Goal: Task Accomplishment & Management: Complete application form

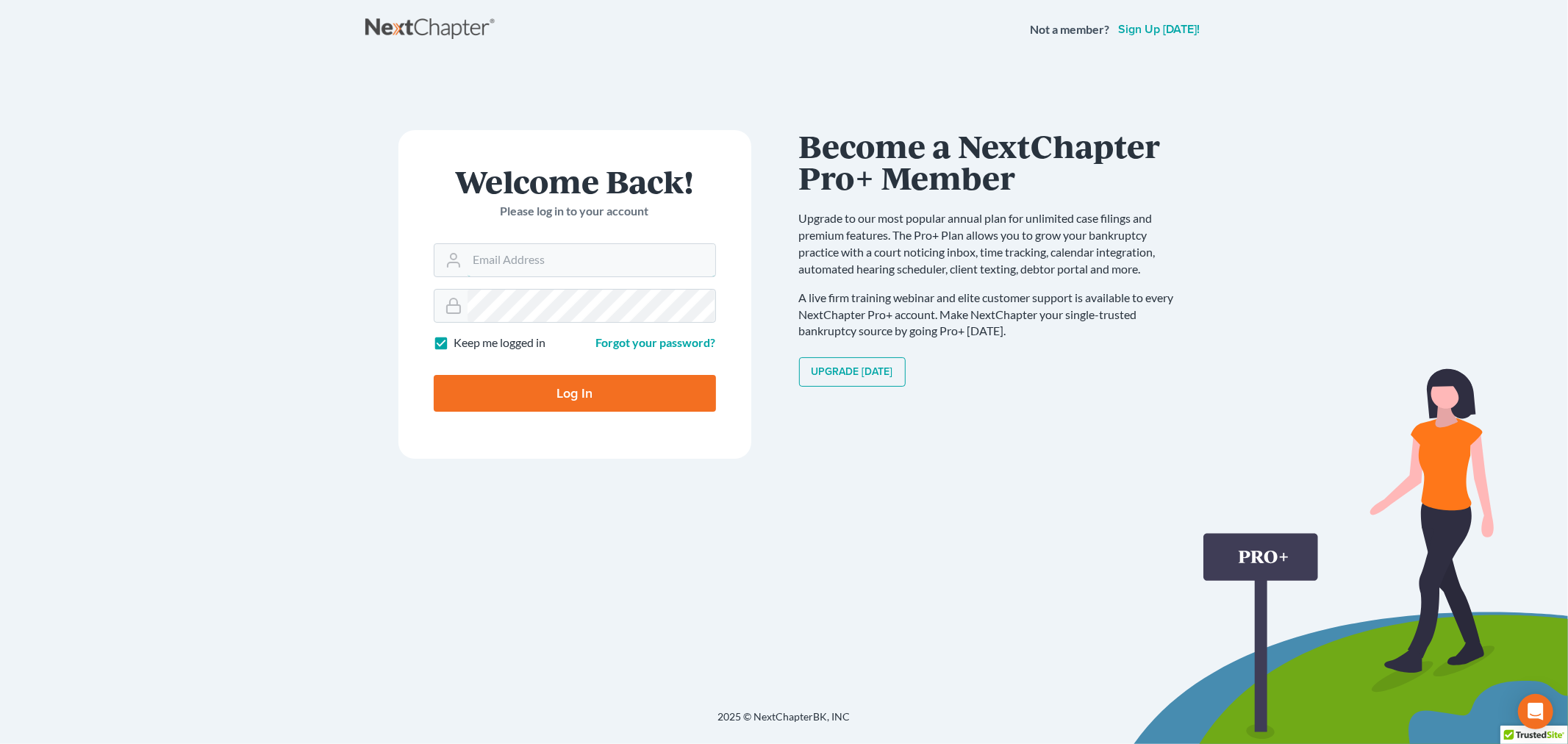
type input "[PERSON_NAME][EMAIL_ADDRESS][DOMAIN_NAME]"
click at [547, 382] on input "Log In" at bounding box center [575, 393] width 282 height 37
type input "Thinking..."
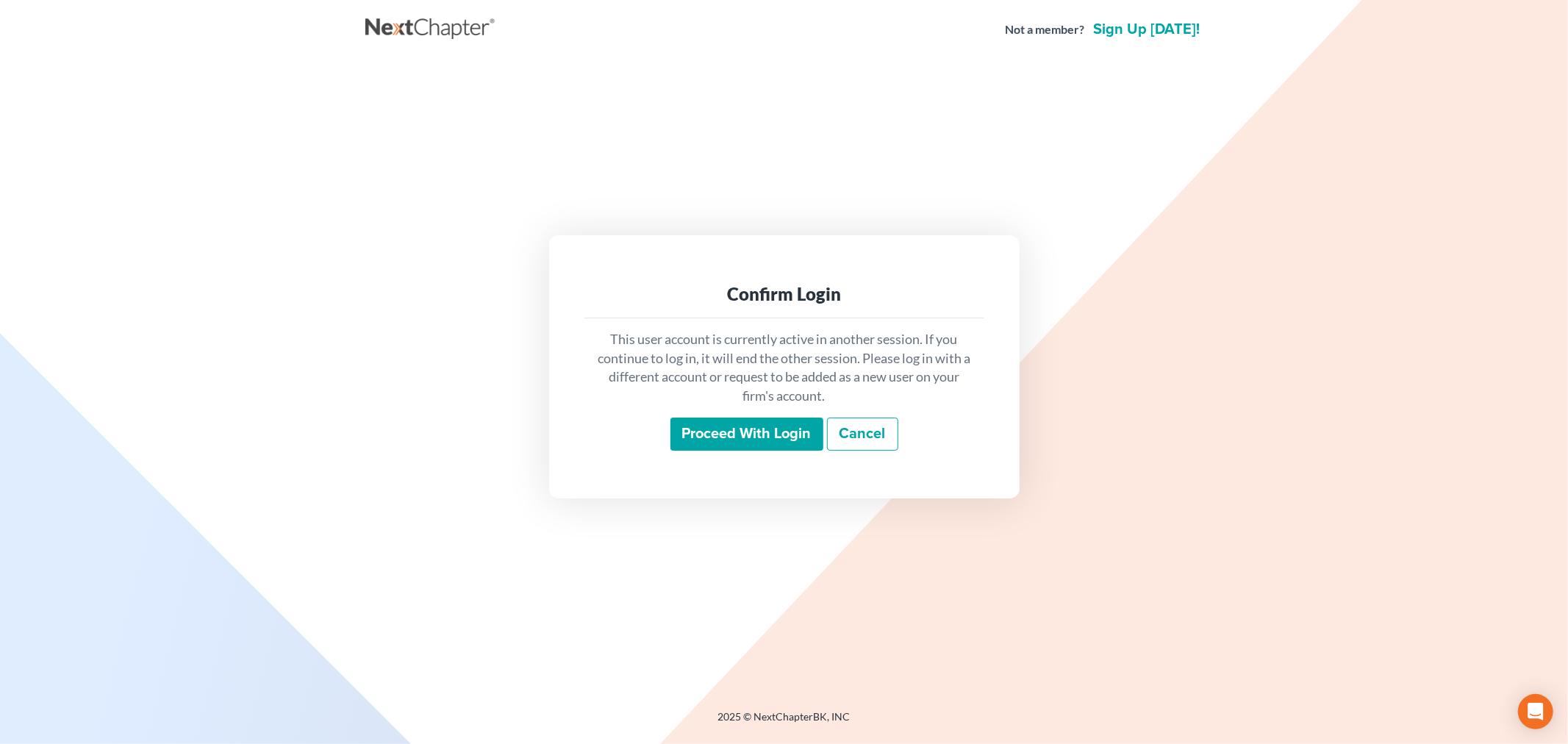
click at [743, 439] on input "Proceed with login" at bounding box center [747, 434] width 153 height 34
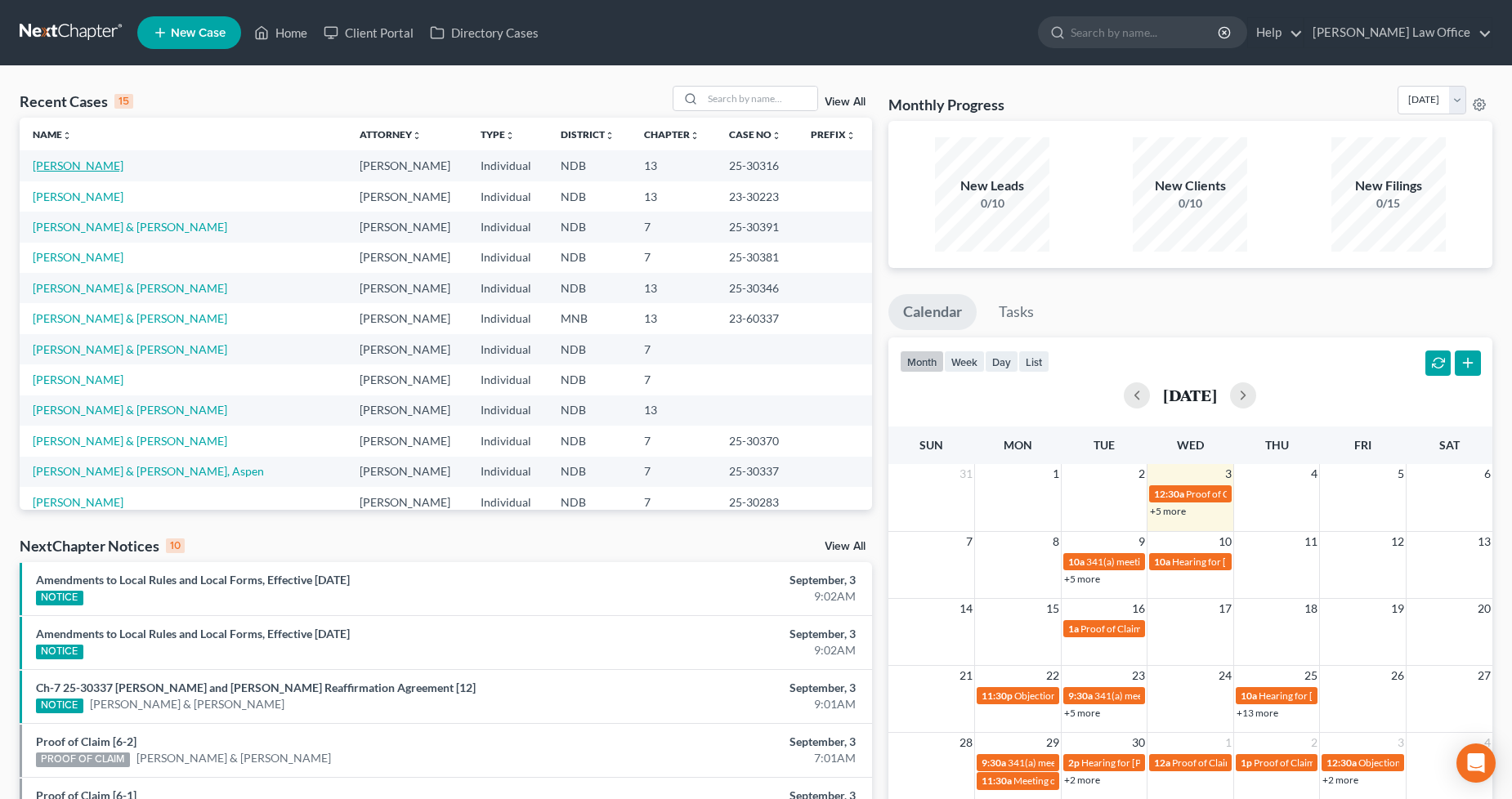
click at [76, 168] on link "[PERSON_NAME]" at bounding box center [77, 165] width 91 height 14
select select "0"
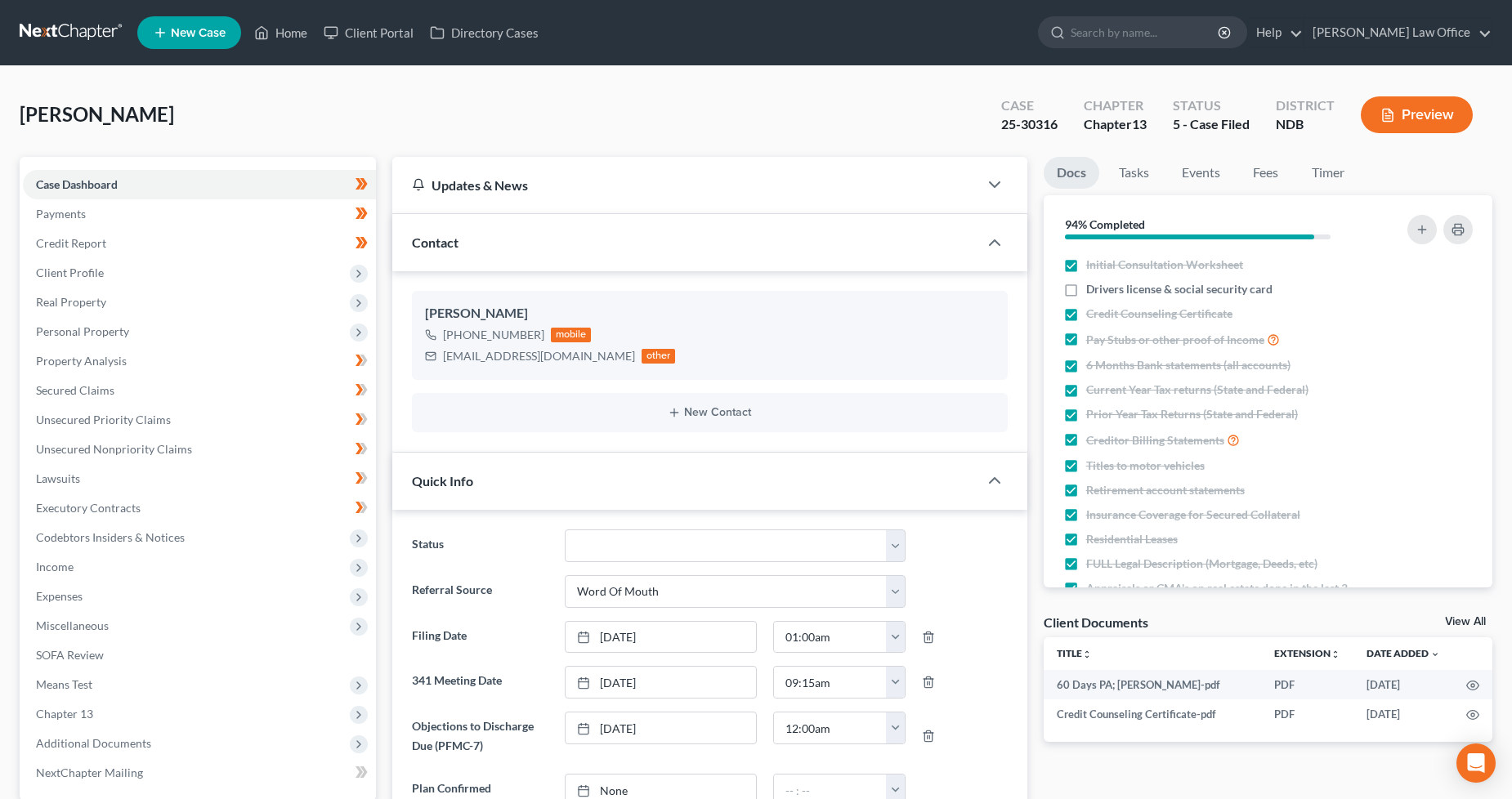
click at [362, 129] on div "Wojahn, Kelli Upgraded Case 25-30316 Chapter Chapter 13 Status 5 - Case Filed D…" at bounding box center [756, 121] width 1473 height 71
click at [104, 573] on span "Income" at bounding box center [199, 567] width 353 height 30
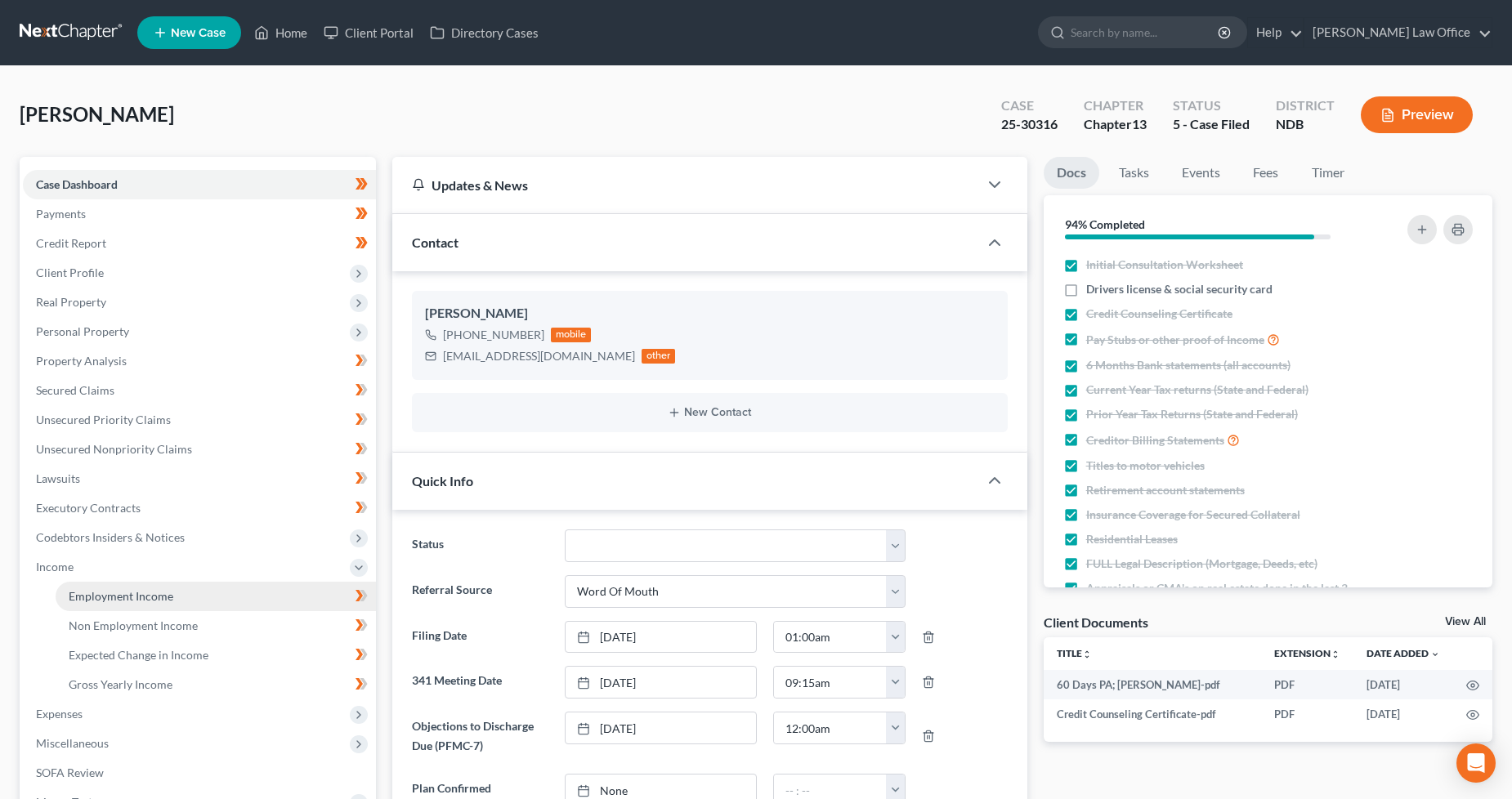
click at [127, 603] on link "Employment Income" at bounding box center [215, 596] width 320 height 30
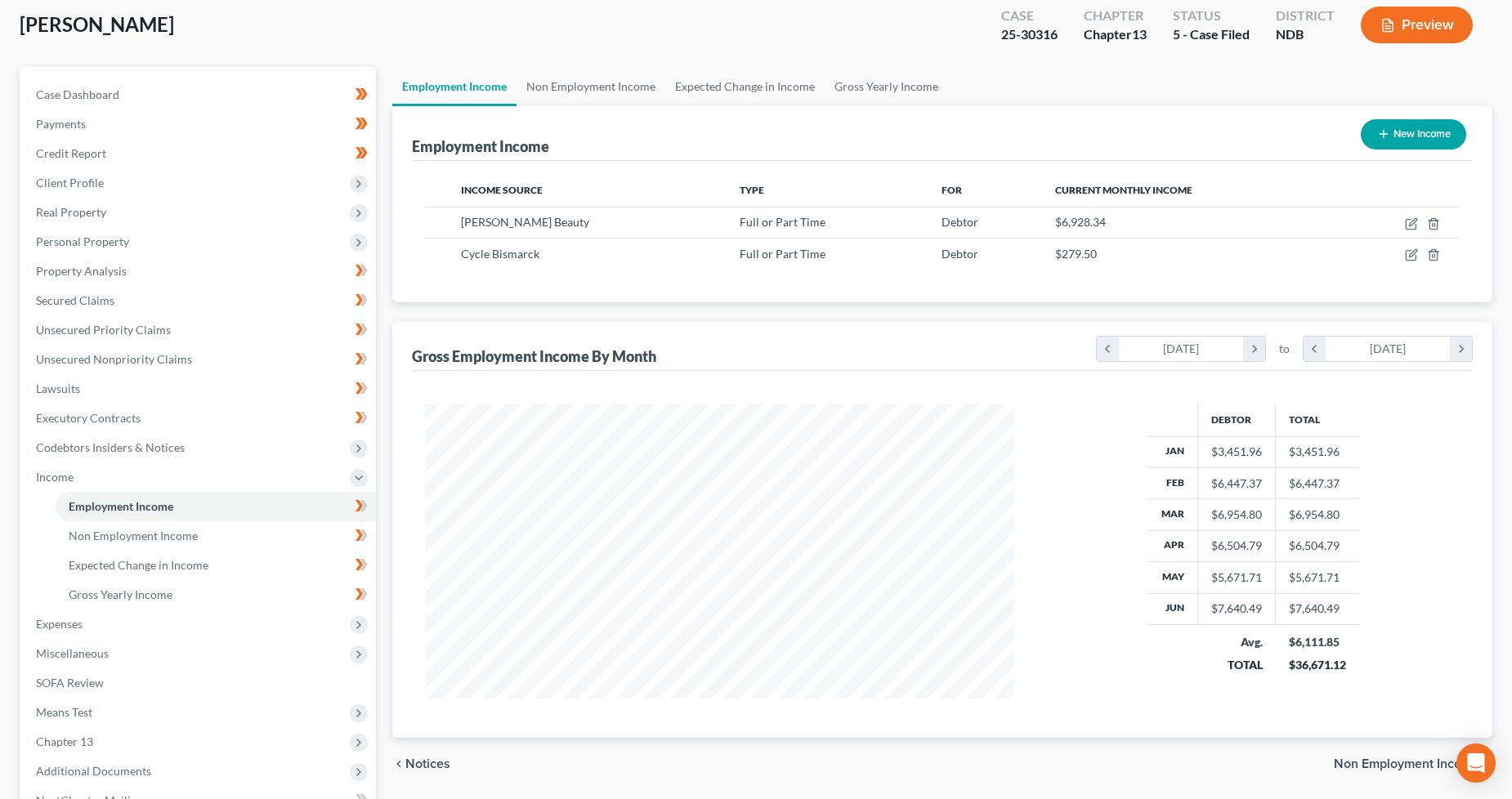
scroll to position [91, 0]
click at [88, 623] on span "Expenses" at bounding box center [199, 623] width 353 height 30
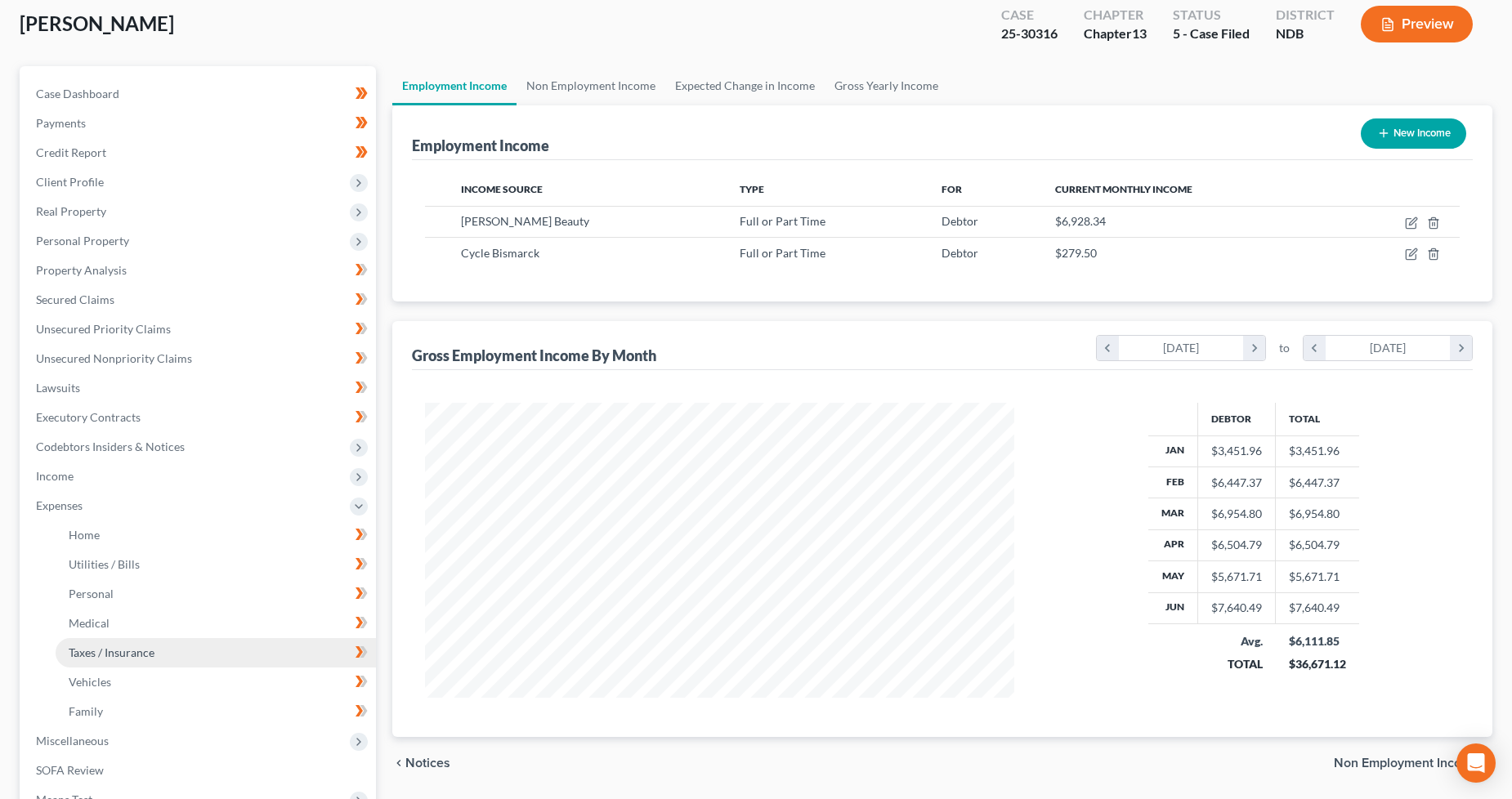
click at [110, 652] on span "Taxes / Insurance" at bounding box center [112, 653] width 86 height 14
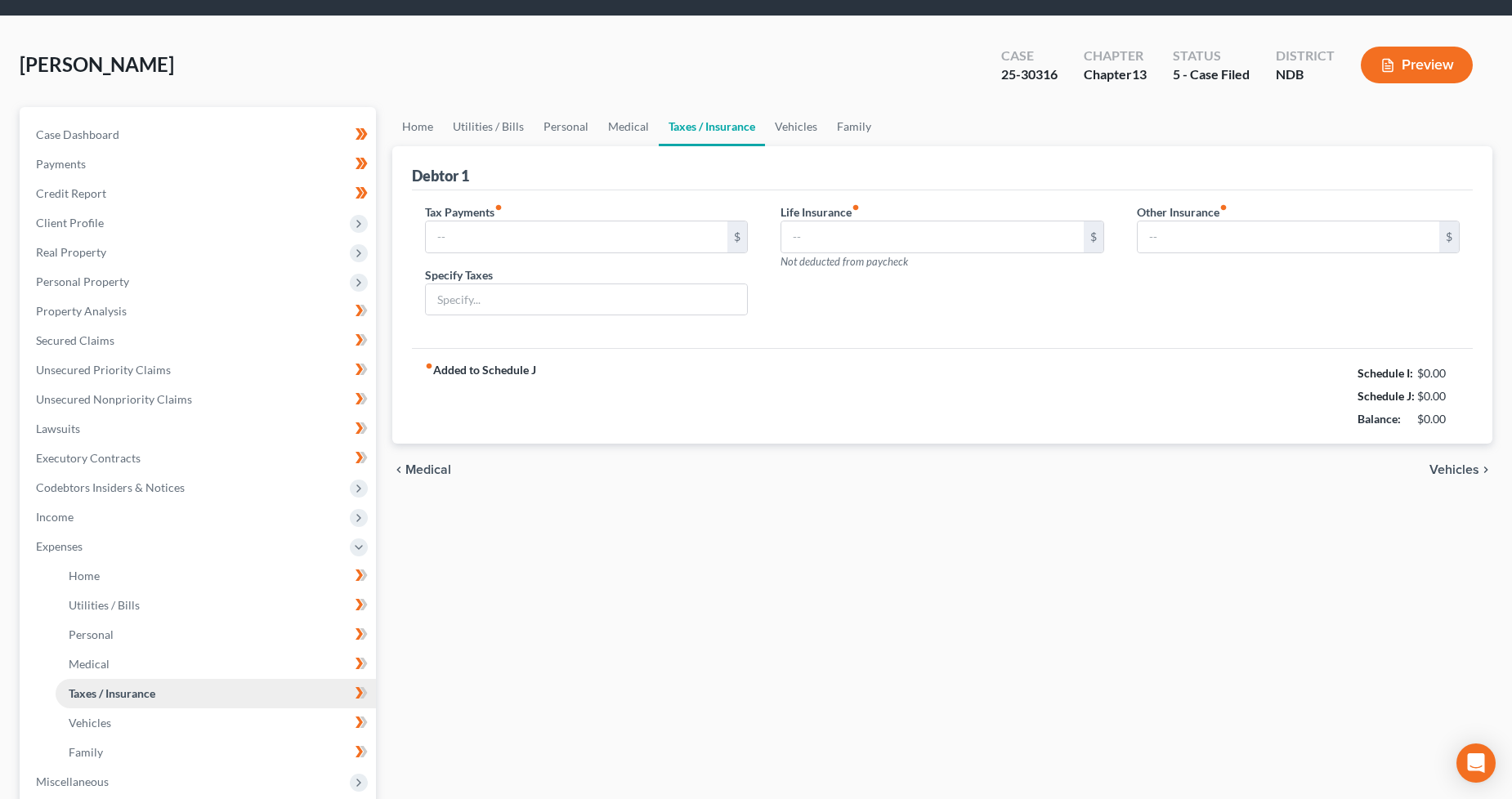
type input "0.00"
type input "60.00"
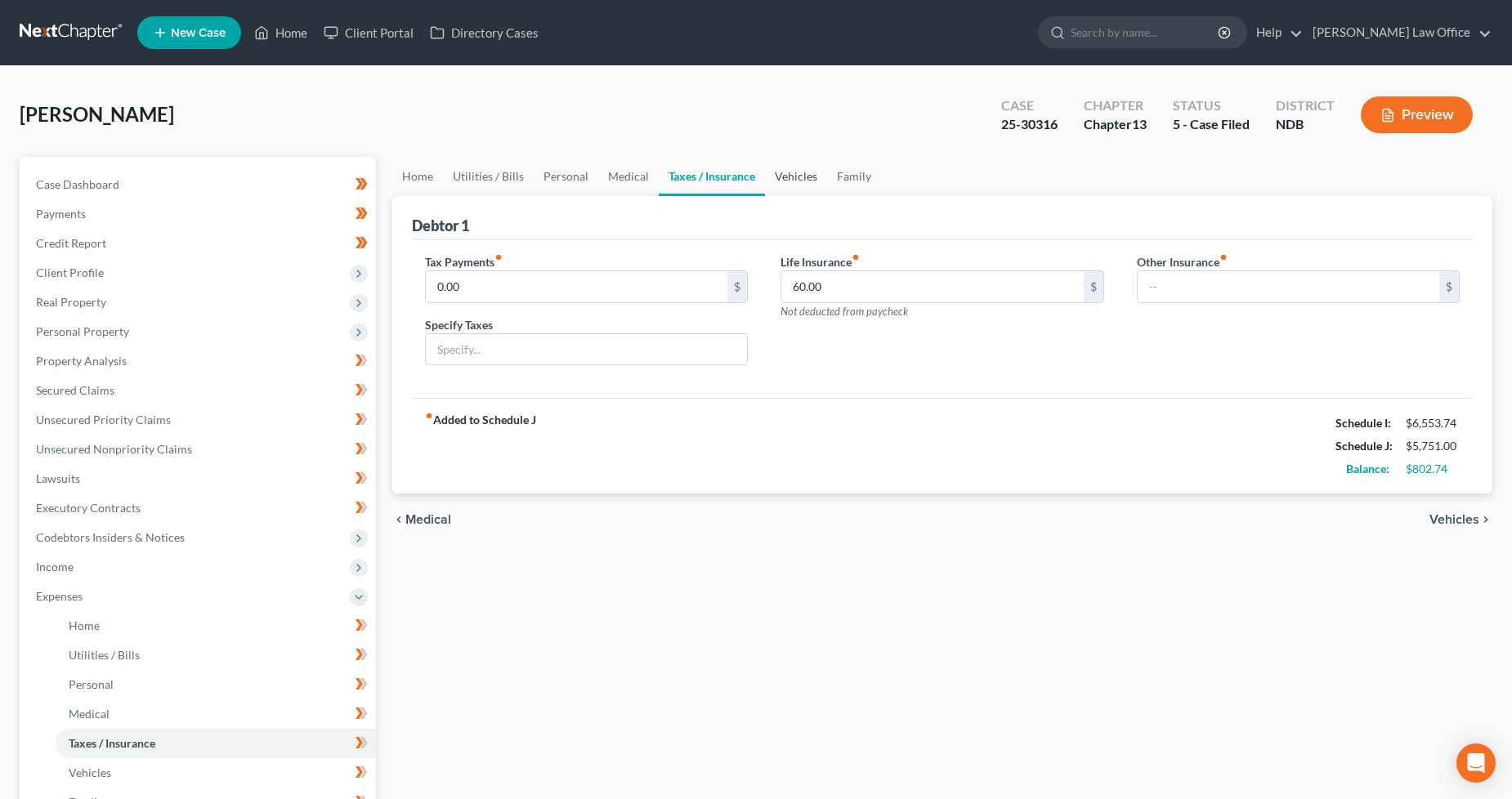
click at [799, 175] on link "Vehicles" at bounding box center [796, 176] width 62 height 39
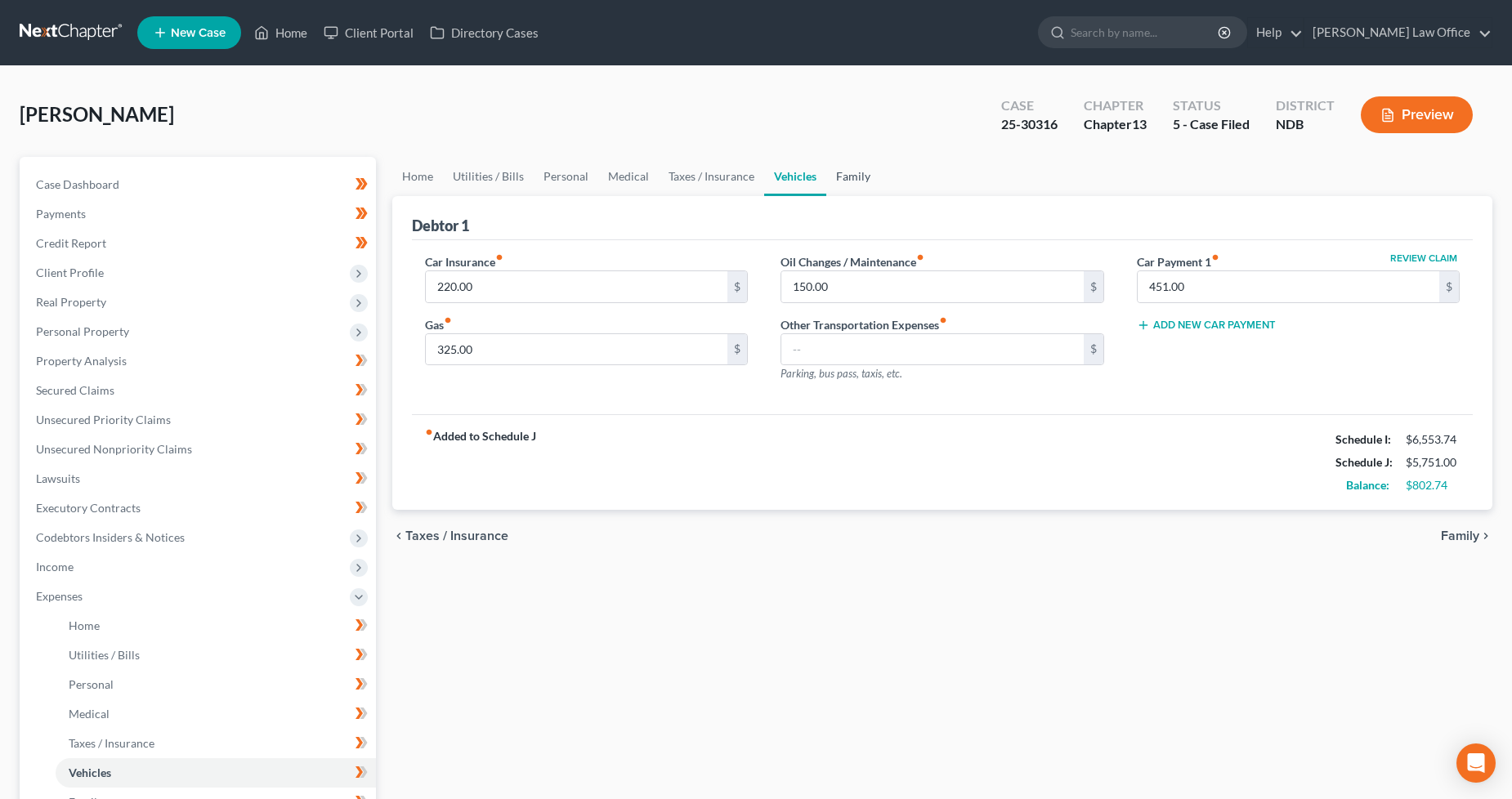
click at [864, 182] on link "Family" at bounding box center [853, 176] width 54 height 39
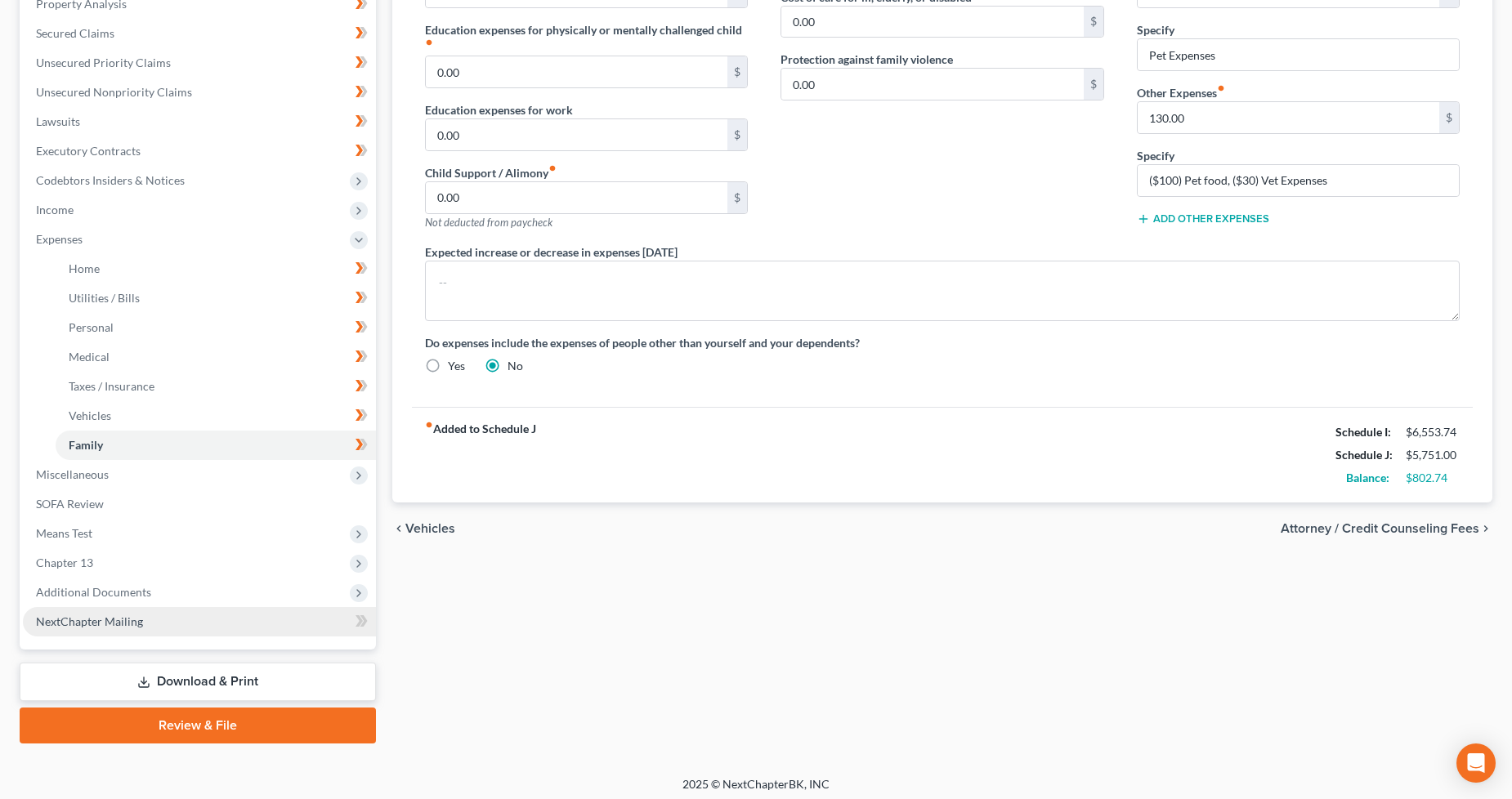
scroll to position [361, 0]
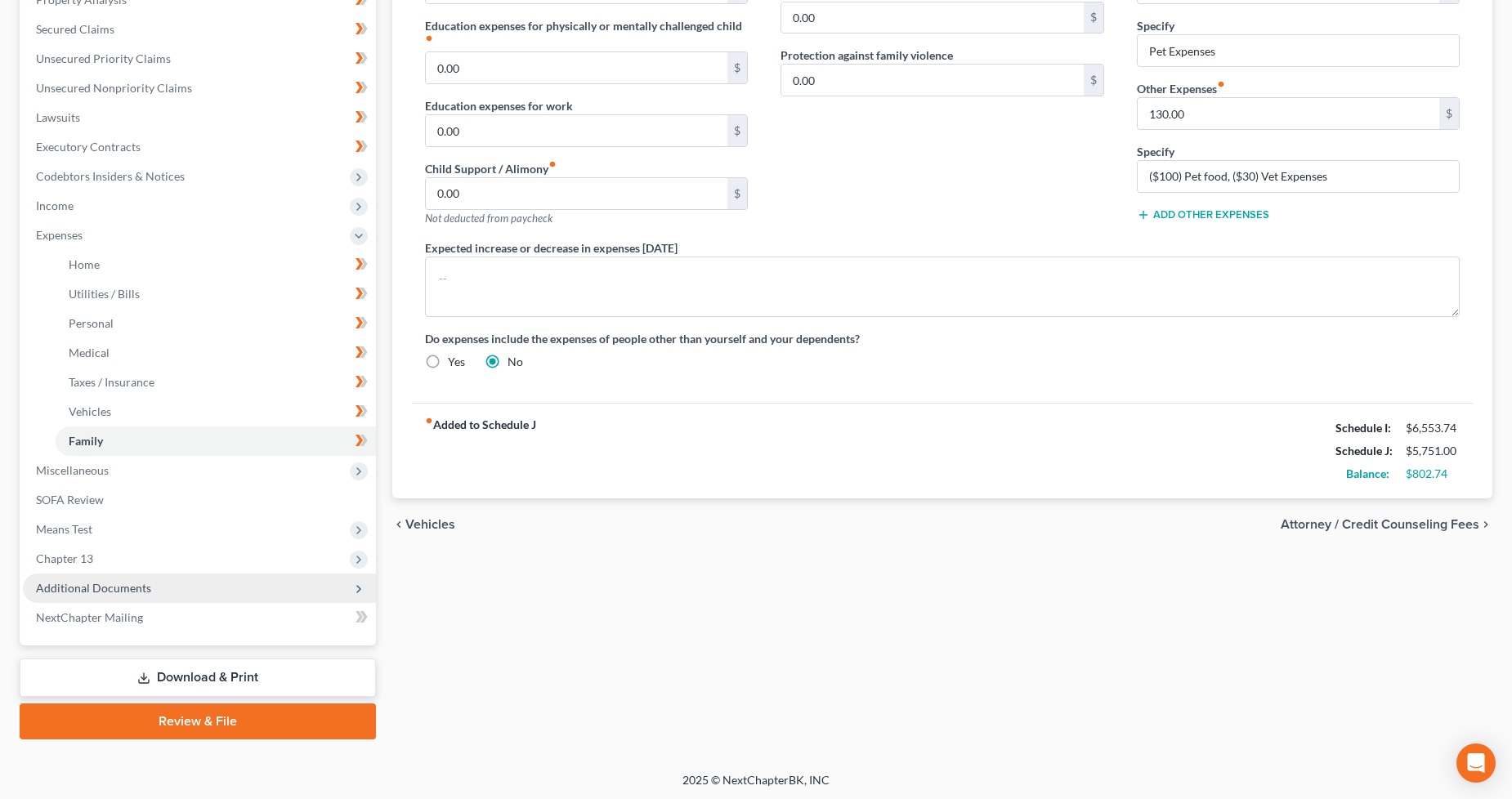
click at [174, 590] on span "Additional Documents" at bounding box center [199, 588] width 353 height 30
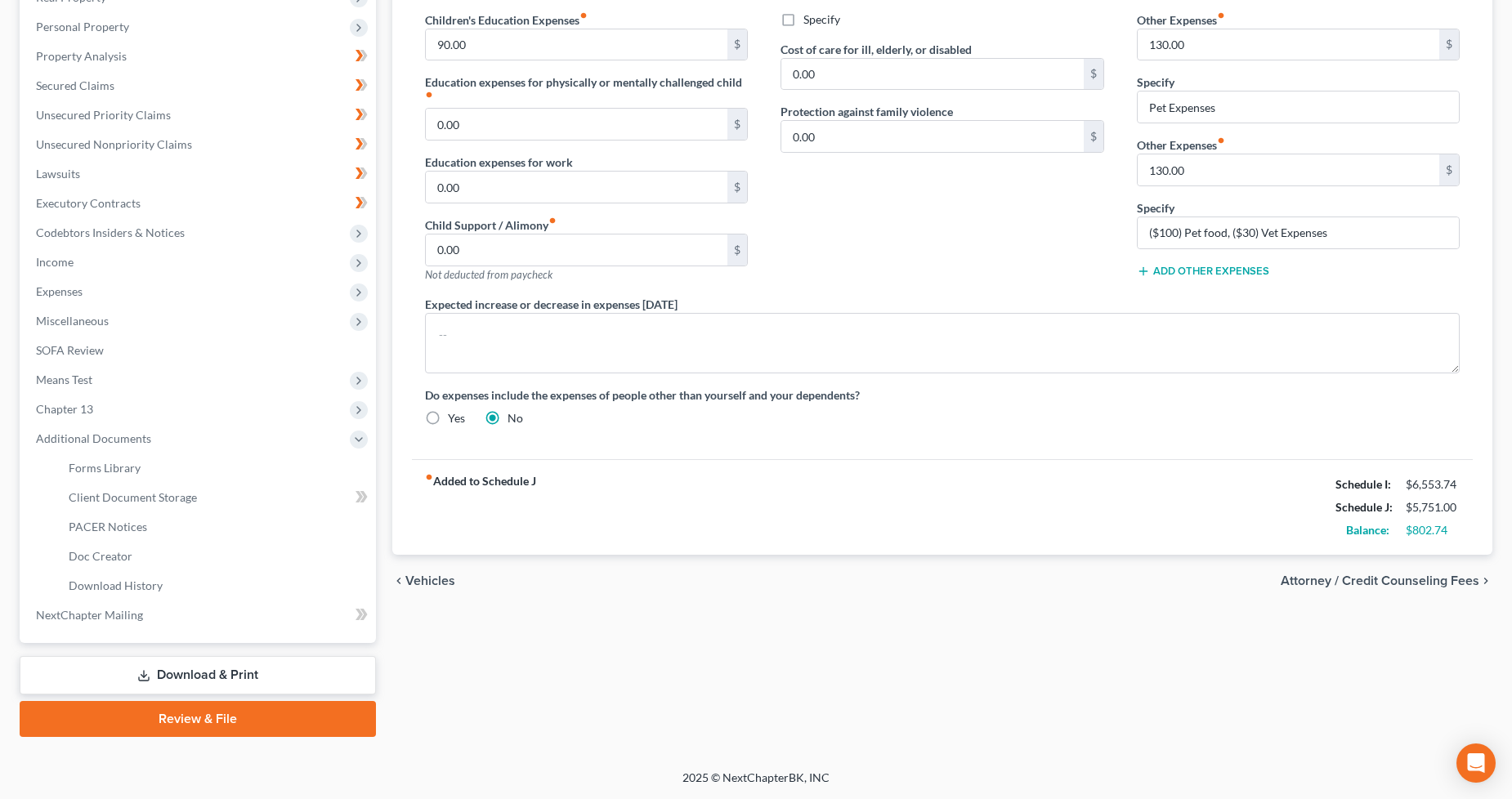
scroll to position [302, 0]
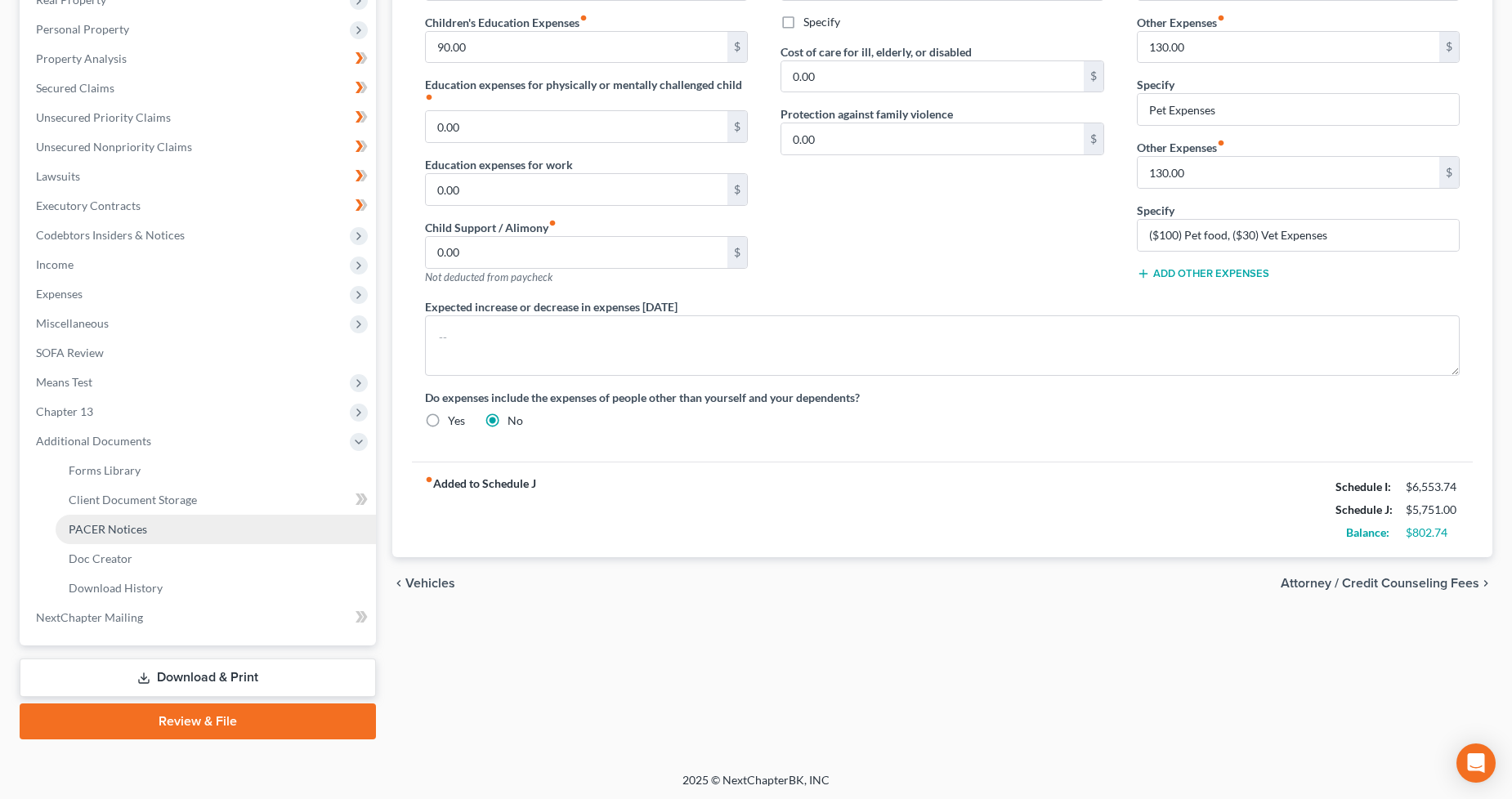
click at [149, 529] on link "PACER Notices" at bounding box center [215, 529] width 320 height 30
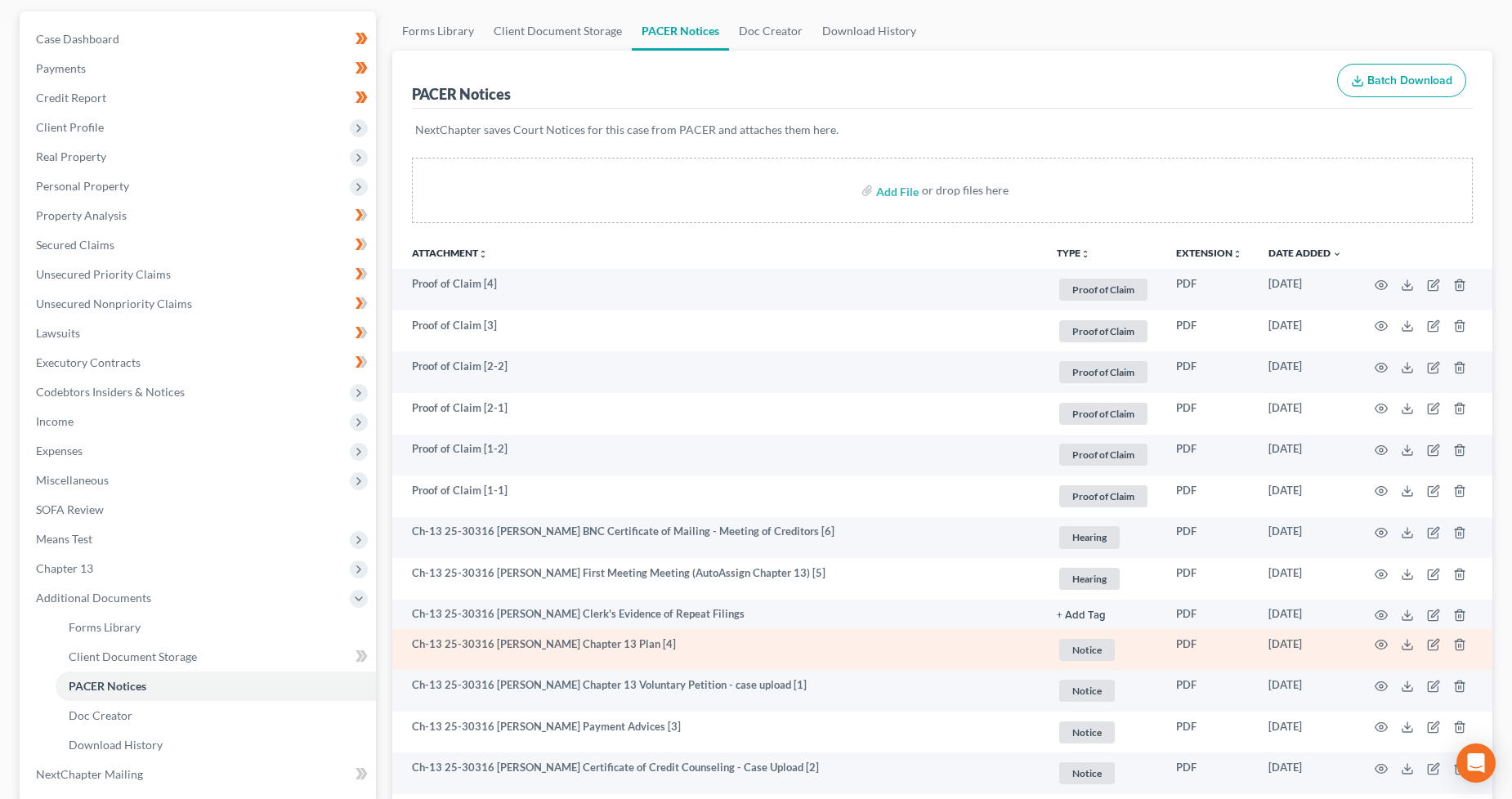
scroll to position [302, 0]
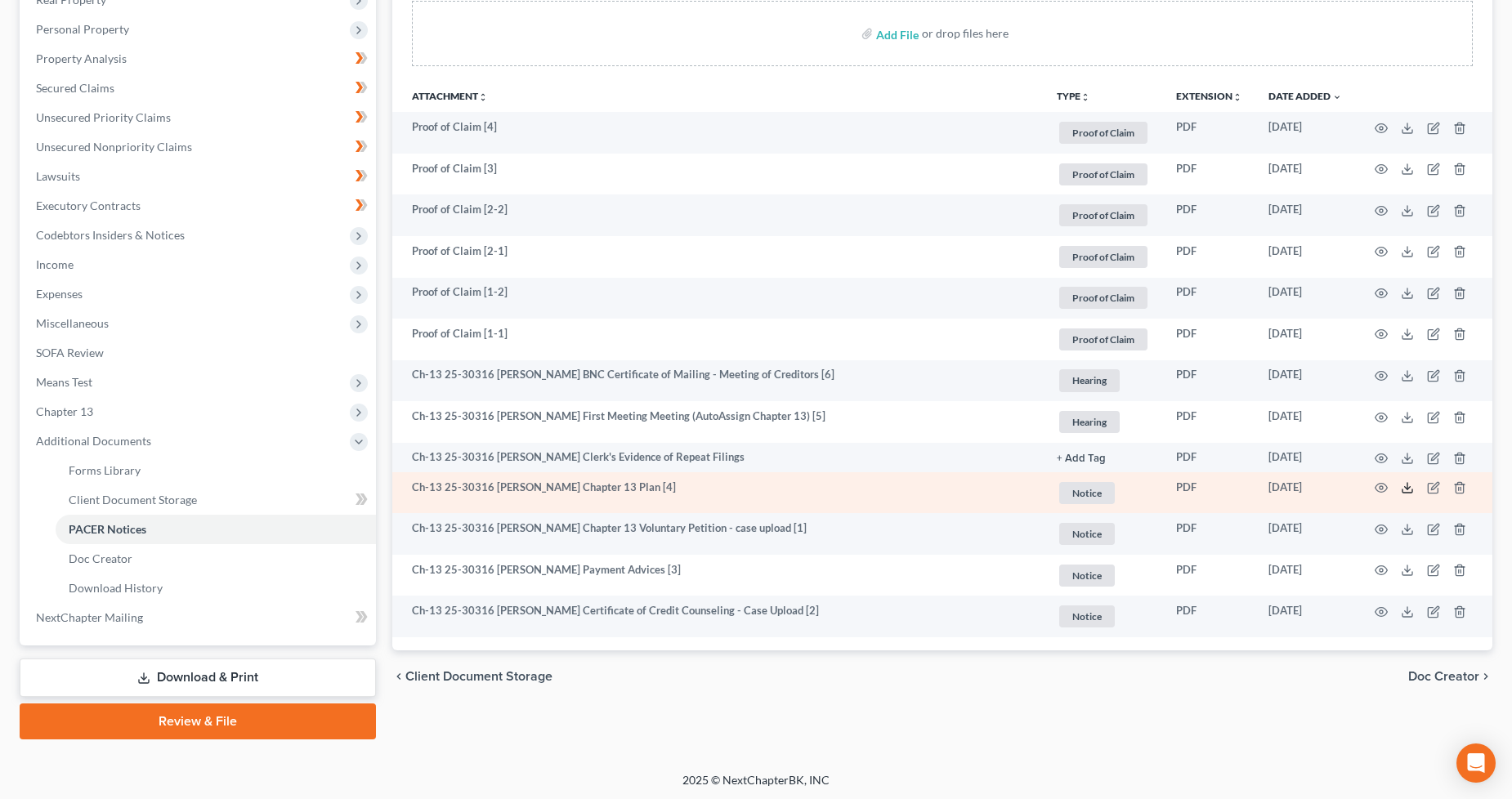
click at [1408, 489] on line at bounding box center [1408, 486] width 0 height 7
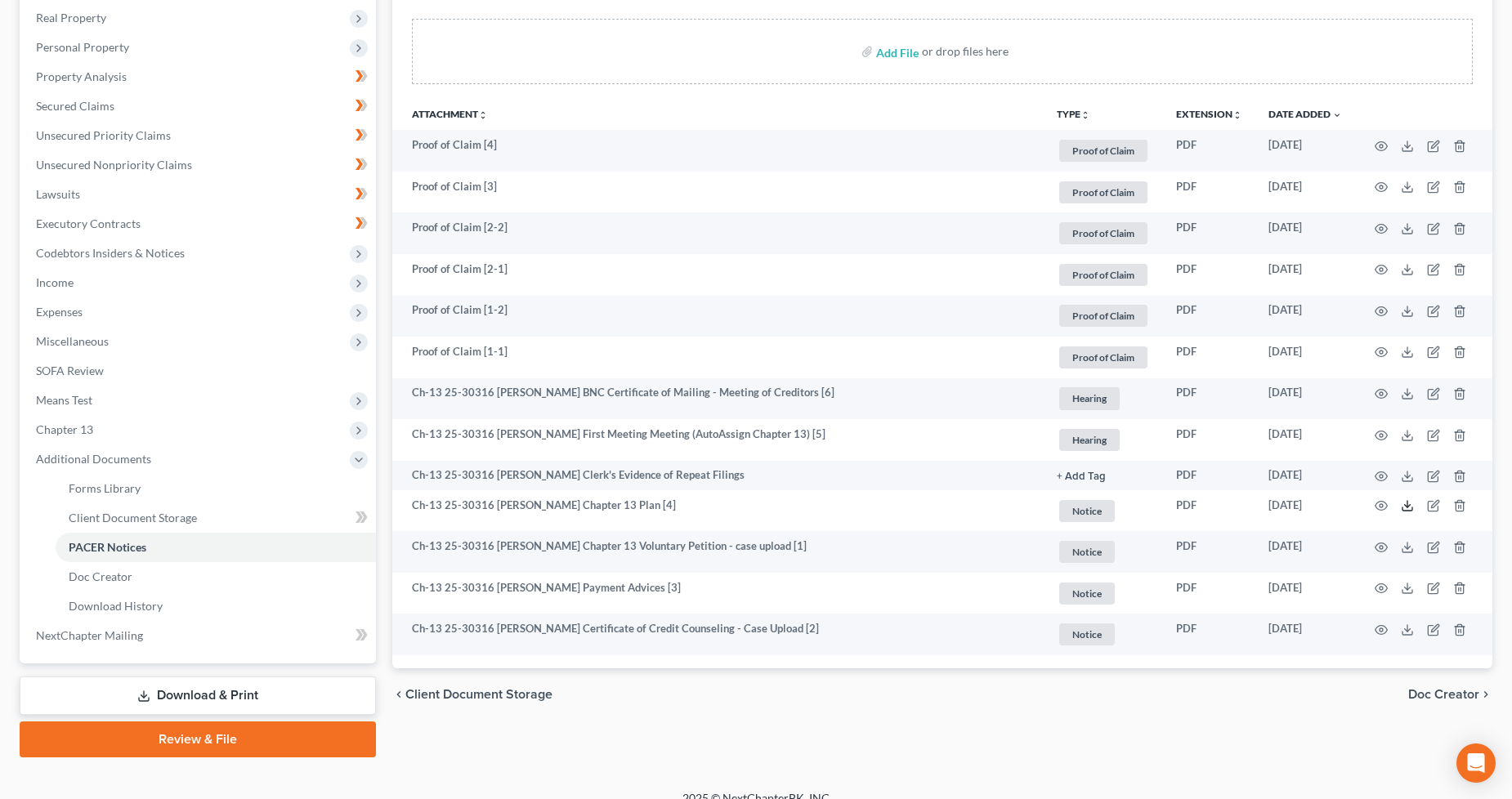
scroll to position [0, 0]
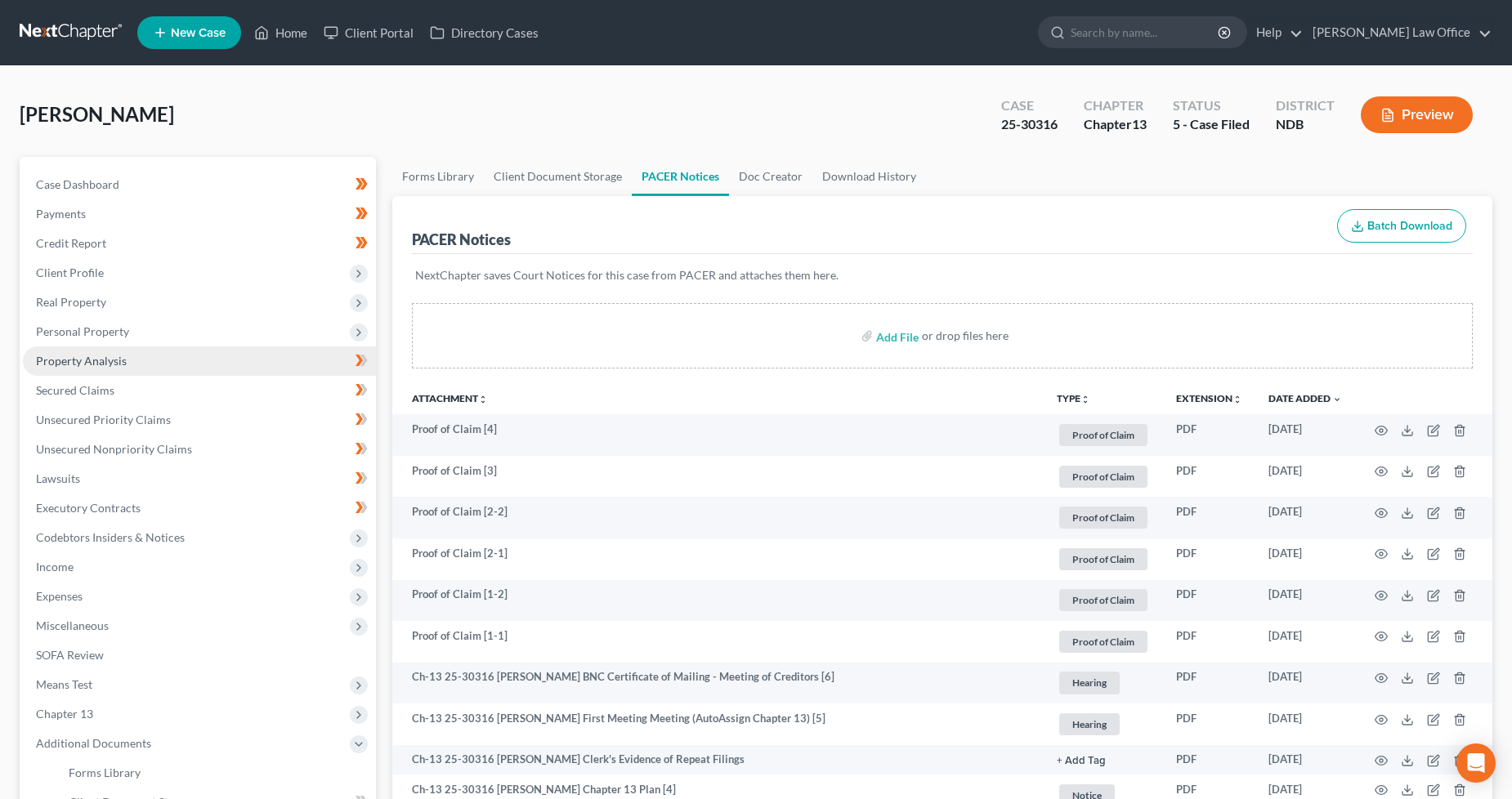
click at [93, 355] on span "Property Analysis" at bounding box center [81, 360] width 91 height 14
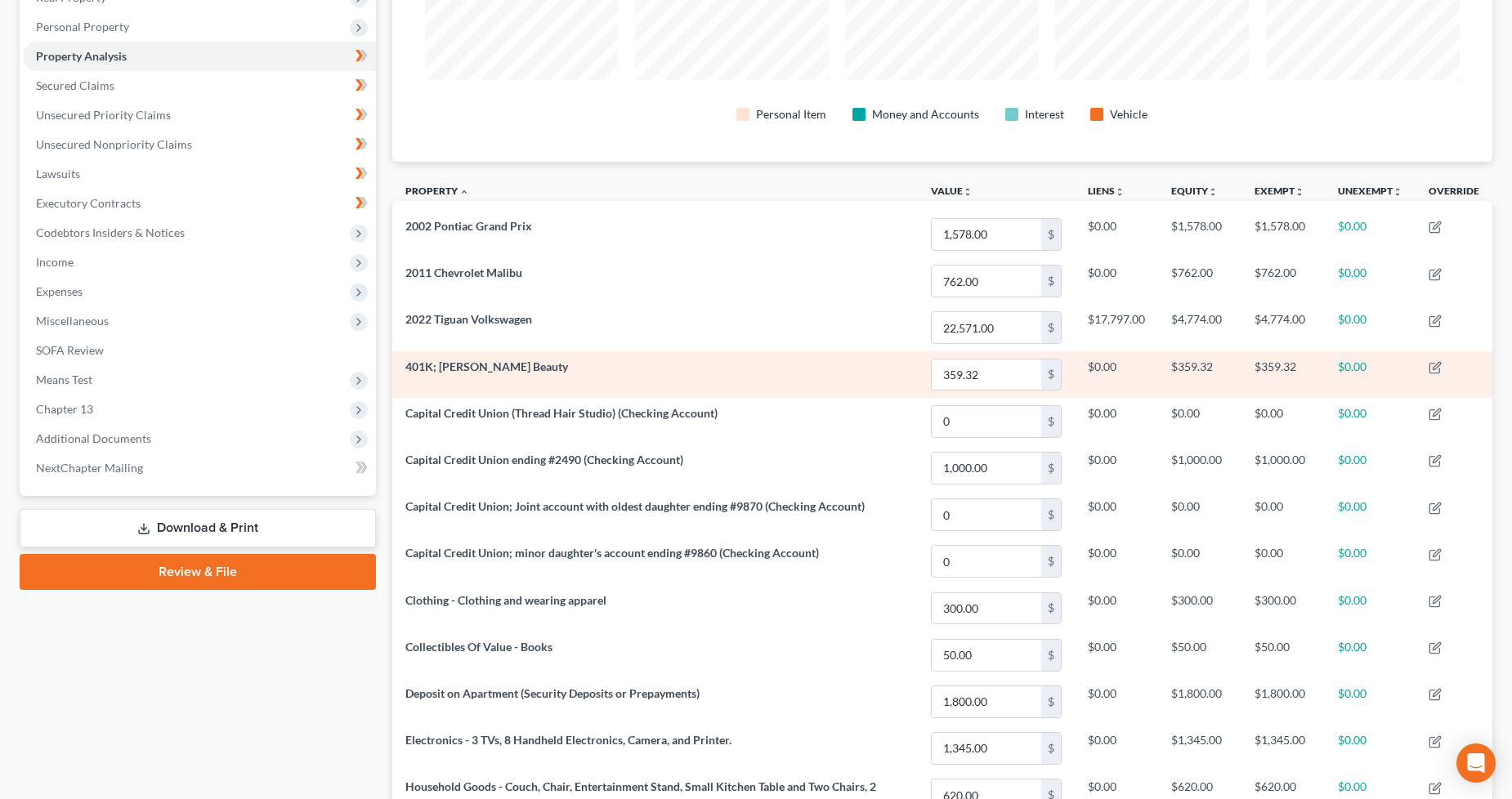
scroll to position [6, 0]
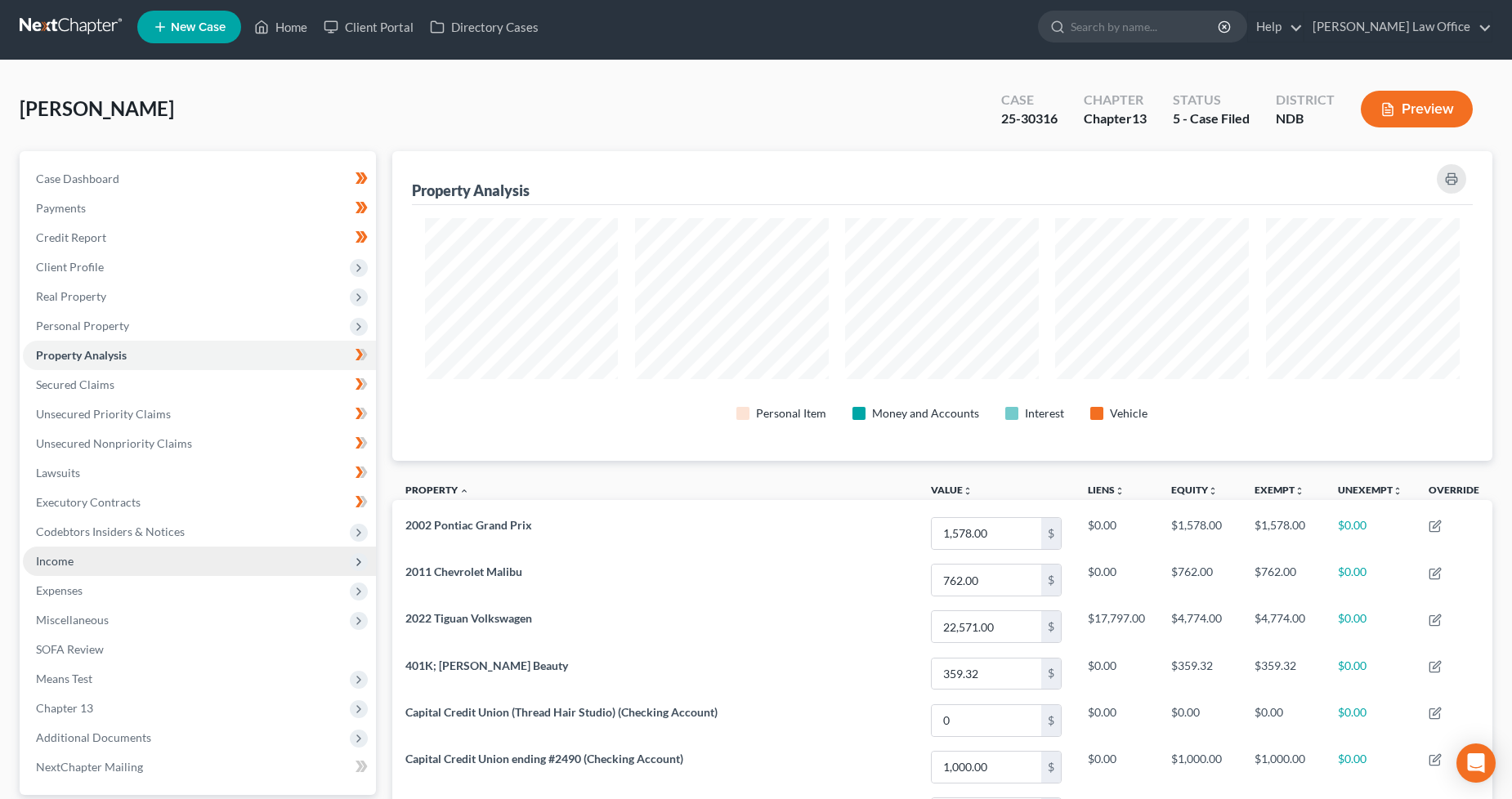
click at [95, 569] on span "Income" at bounding box center [199, 561] width 353 height 30
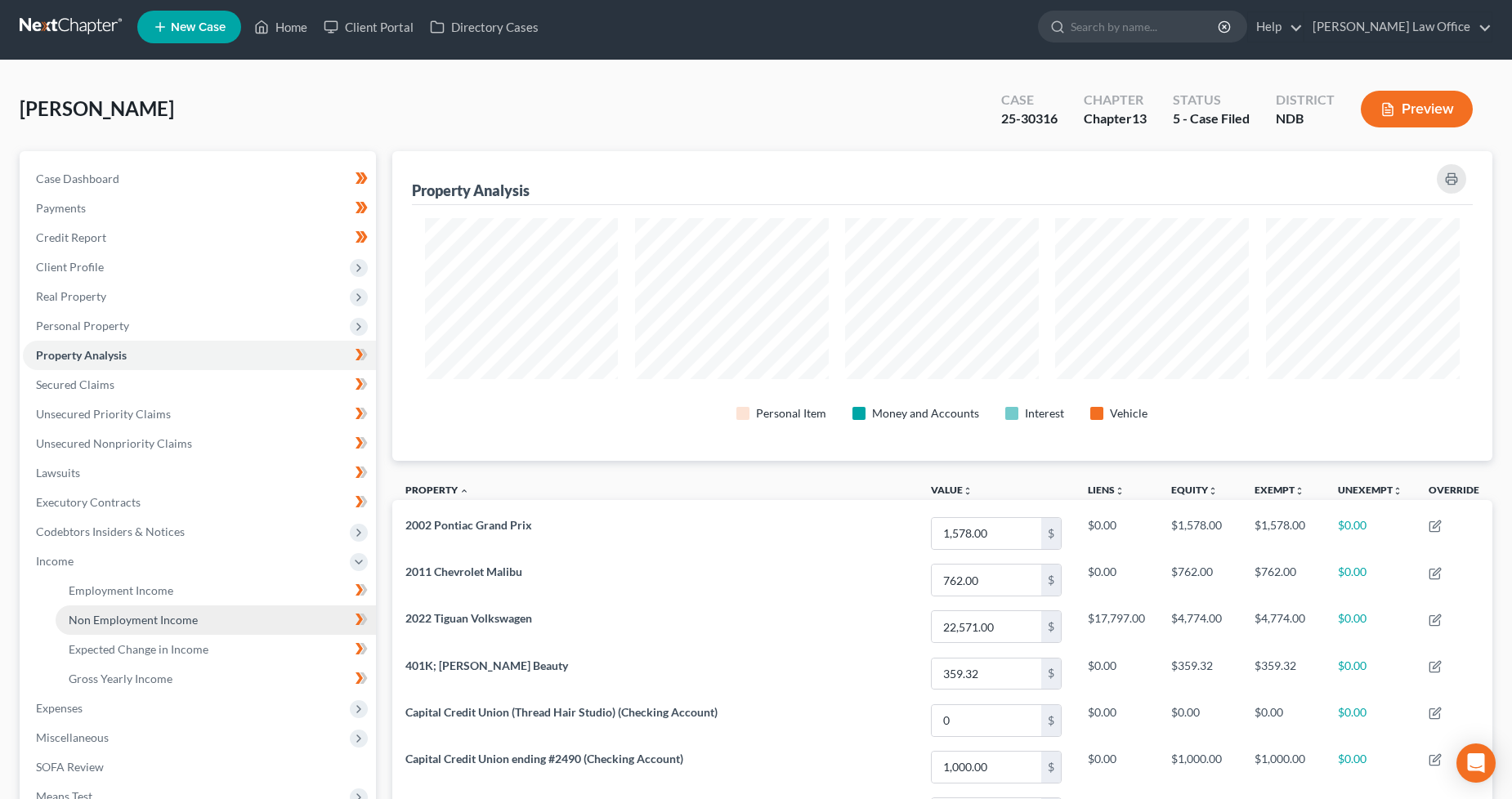
click at [142, 618] on span "Non Employment Income" at bounding box center [133, 619] width 129 height 14
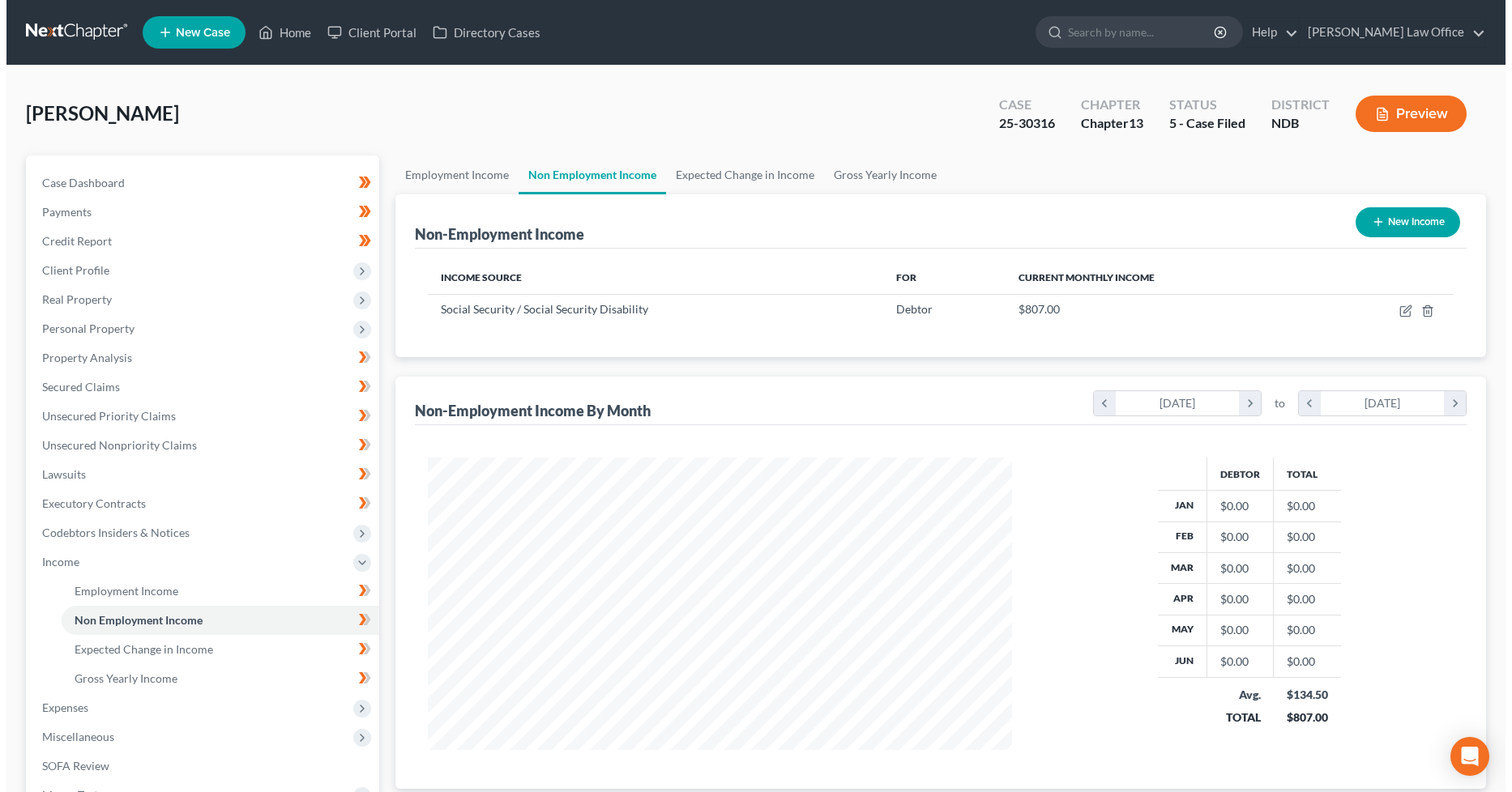
scroll to position [293, 618]
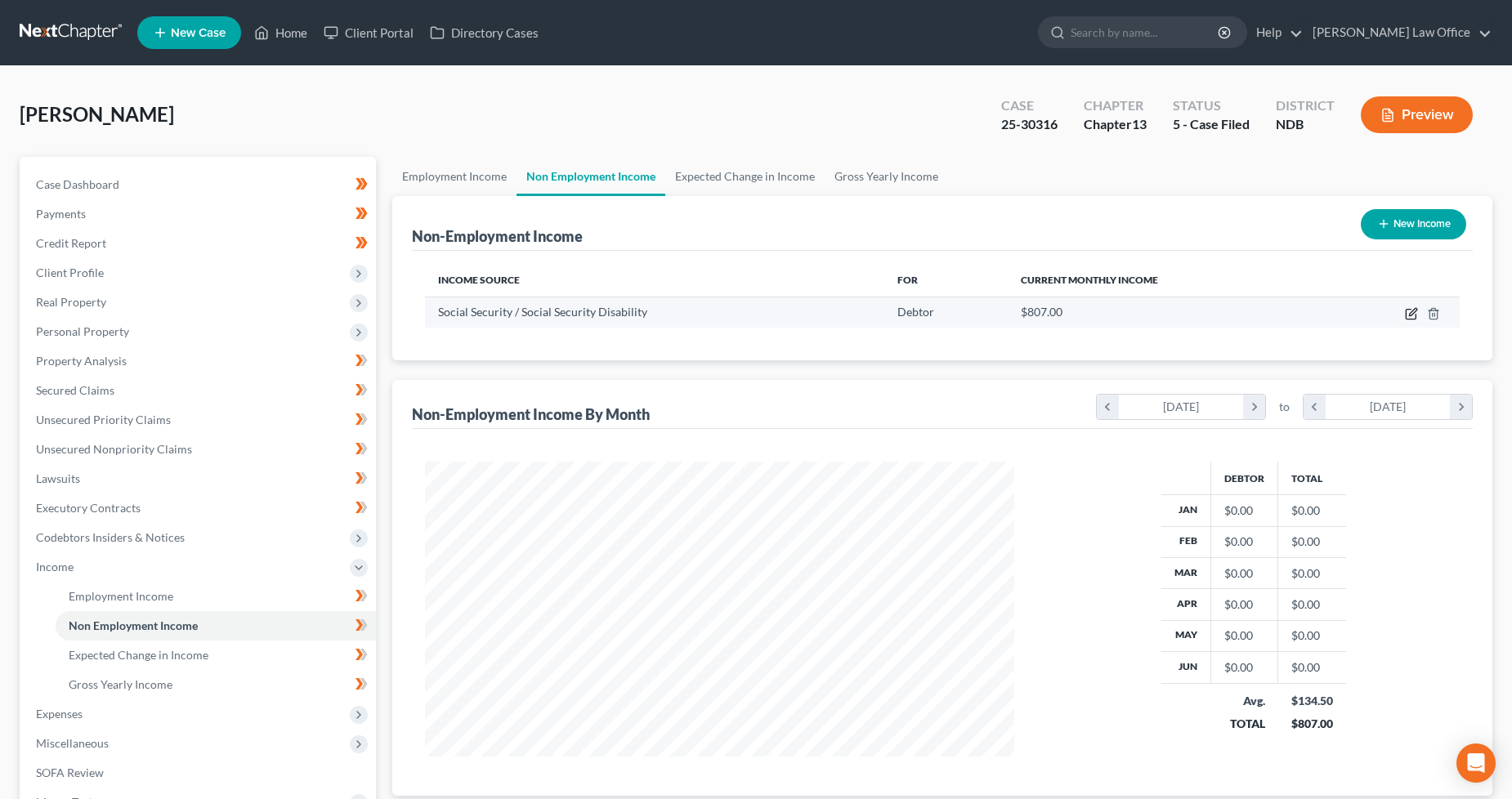
click at [1408, 314] on icon "button" at bounding box center [1412, 314] width 13 height 13
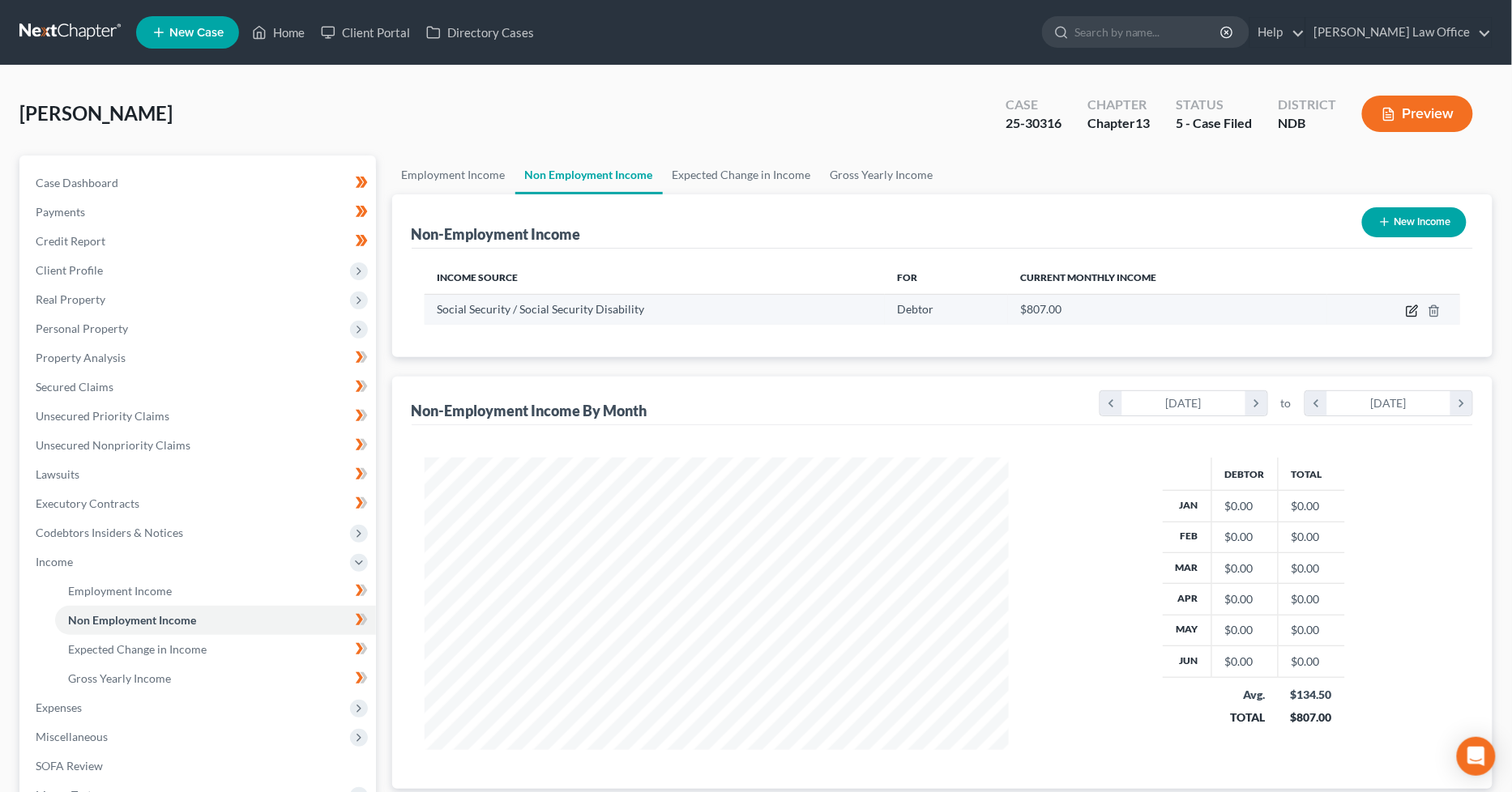
select select "4"
select select "0"
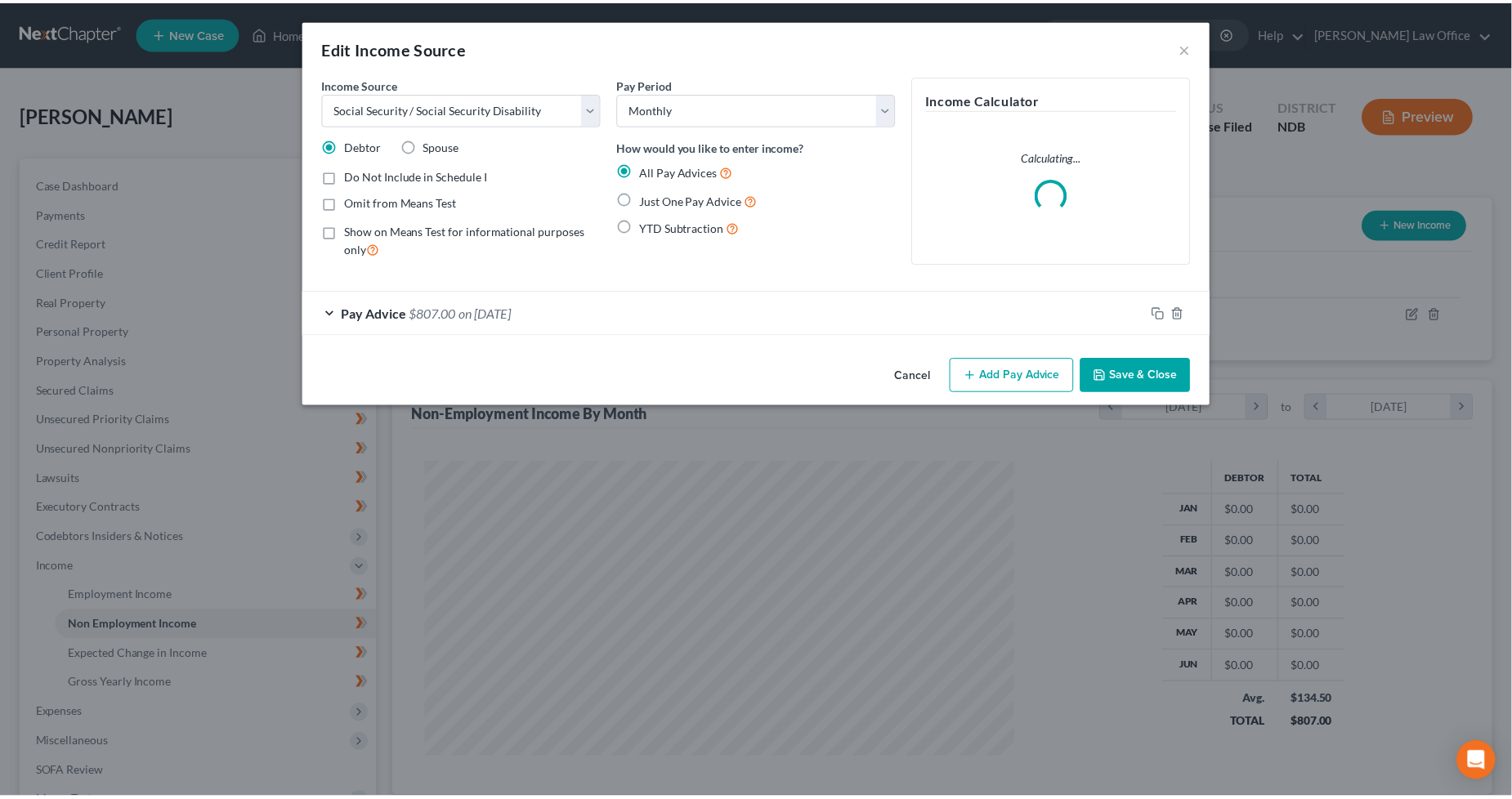
scroll to position [296, 630]
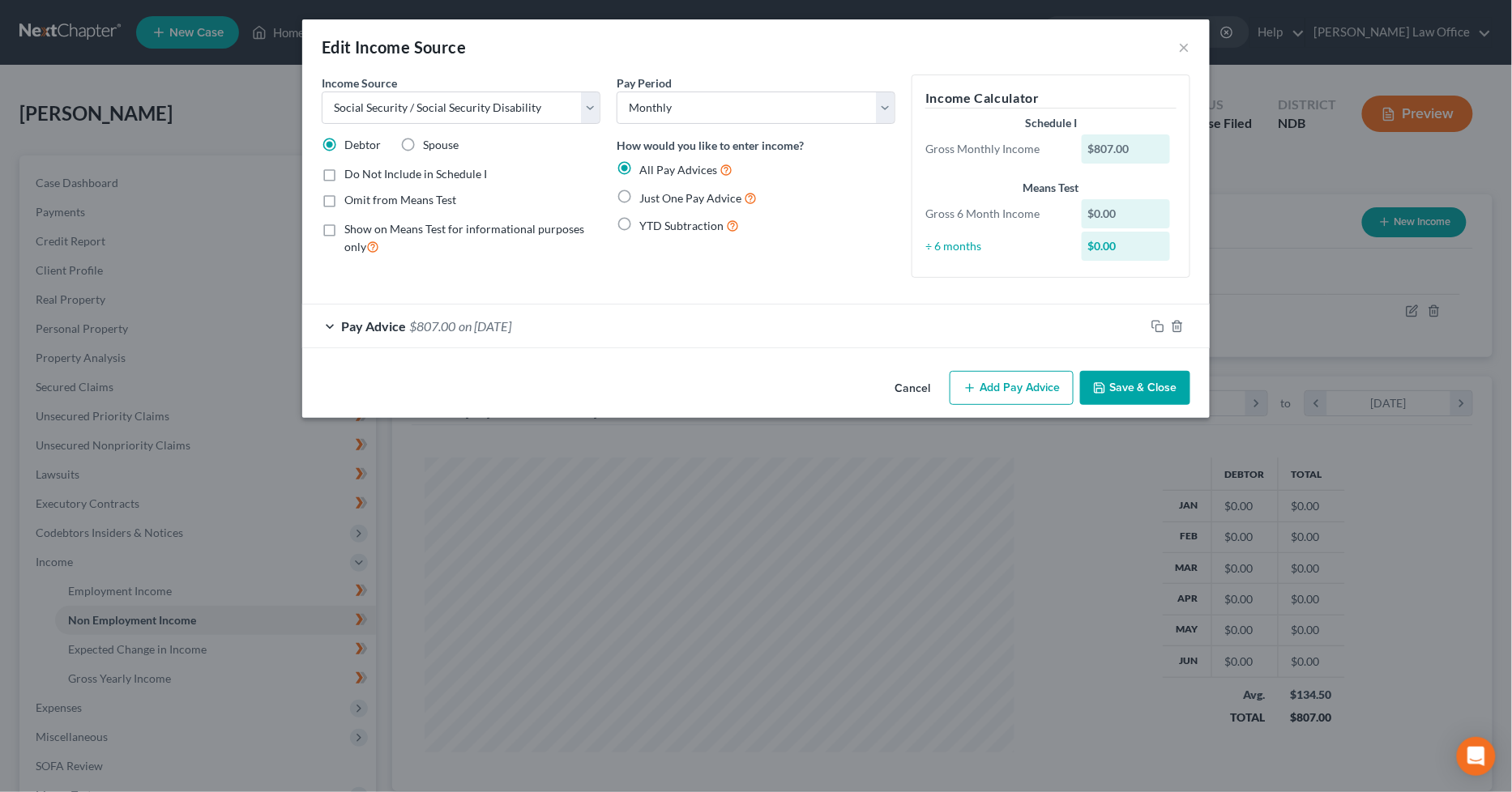
click at [1156, 372] on button "Save & Close" at bounding box center [1135, 388] width 110 height 34
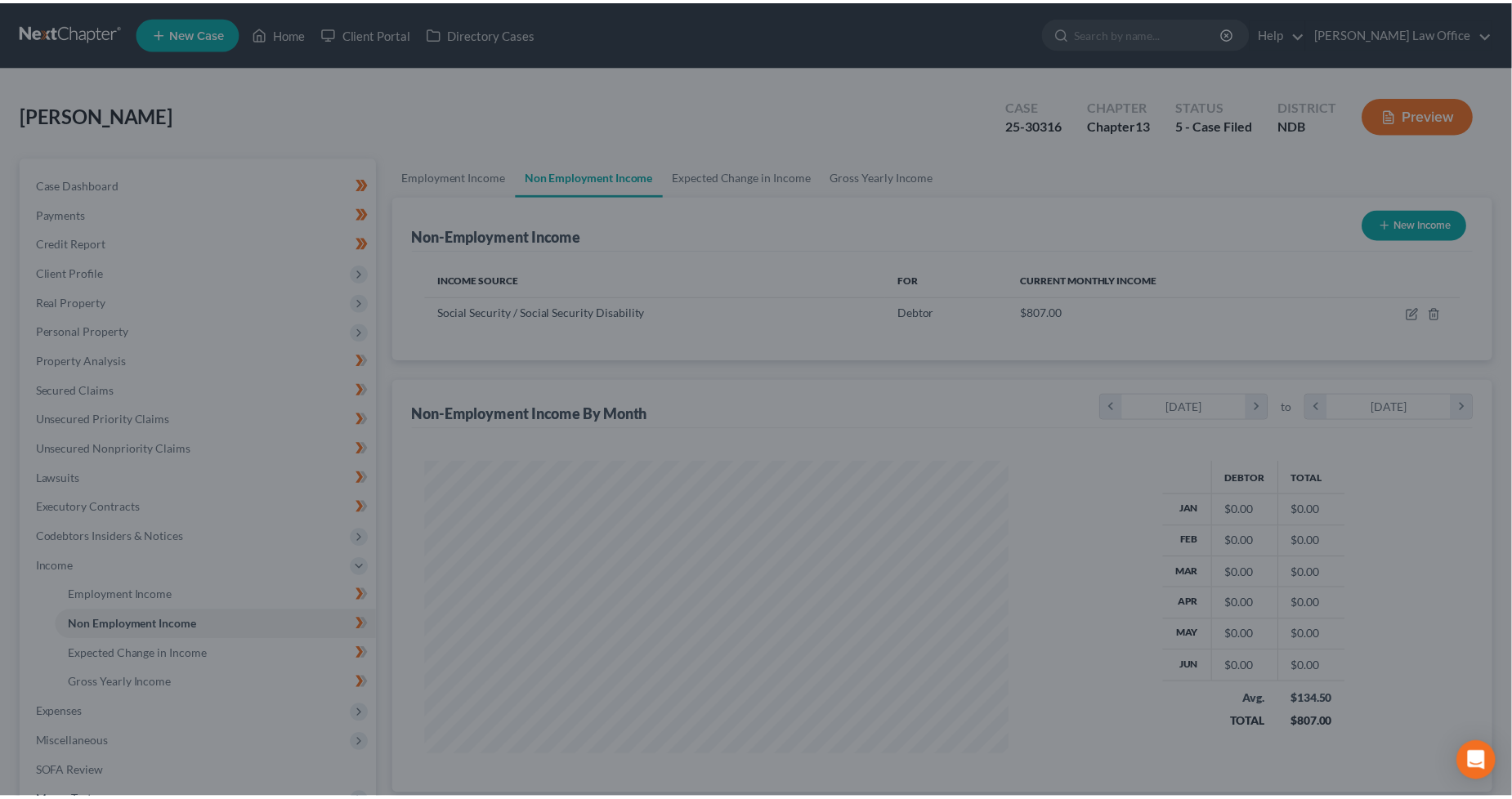
scroll to position [817111, 816793]
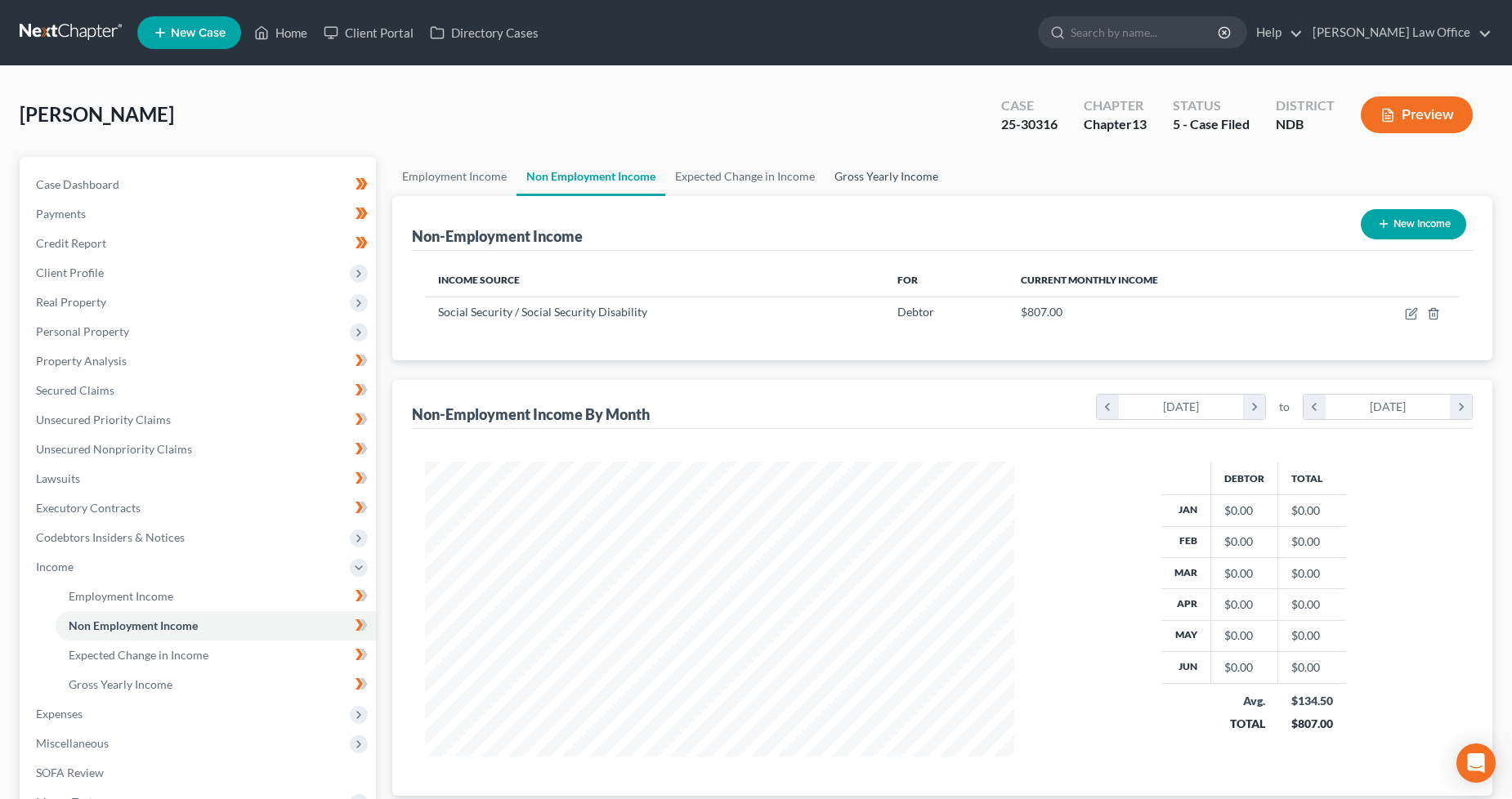
click at [899, 184] on link "Gross Yearly Income" at bounding box center [886, 176] width 123 height 39
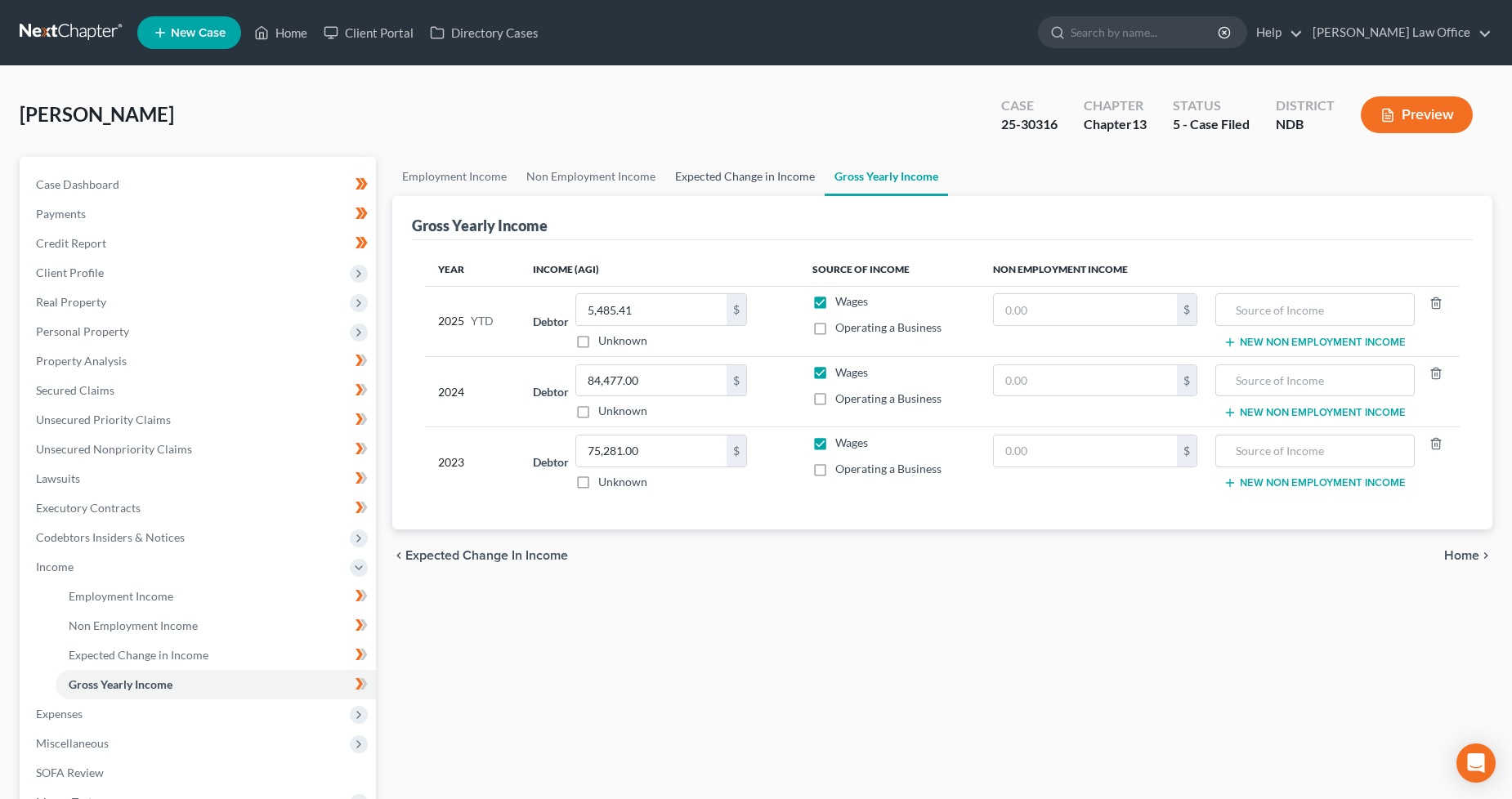
click at [785, 184] on link "Expected Change in Income" at bounding box center [745, 176] width 160 height 39
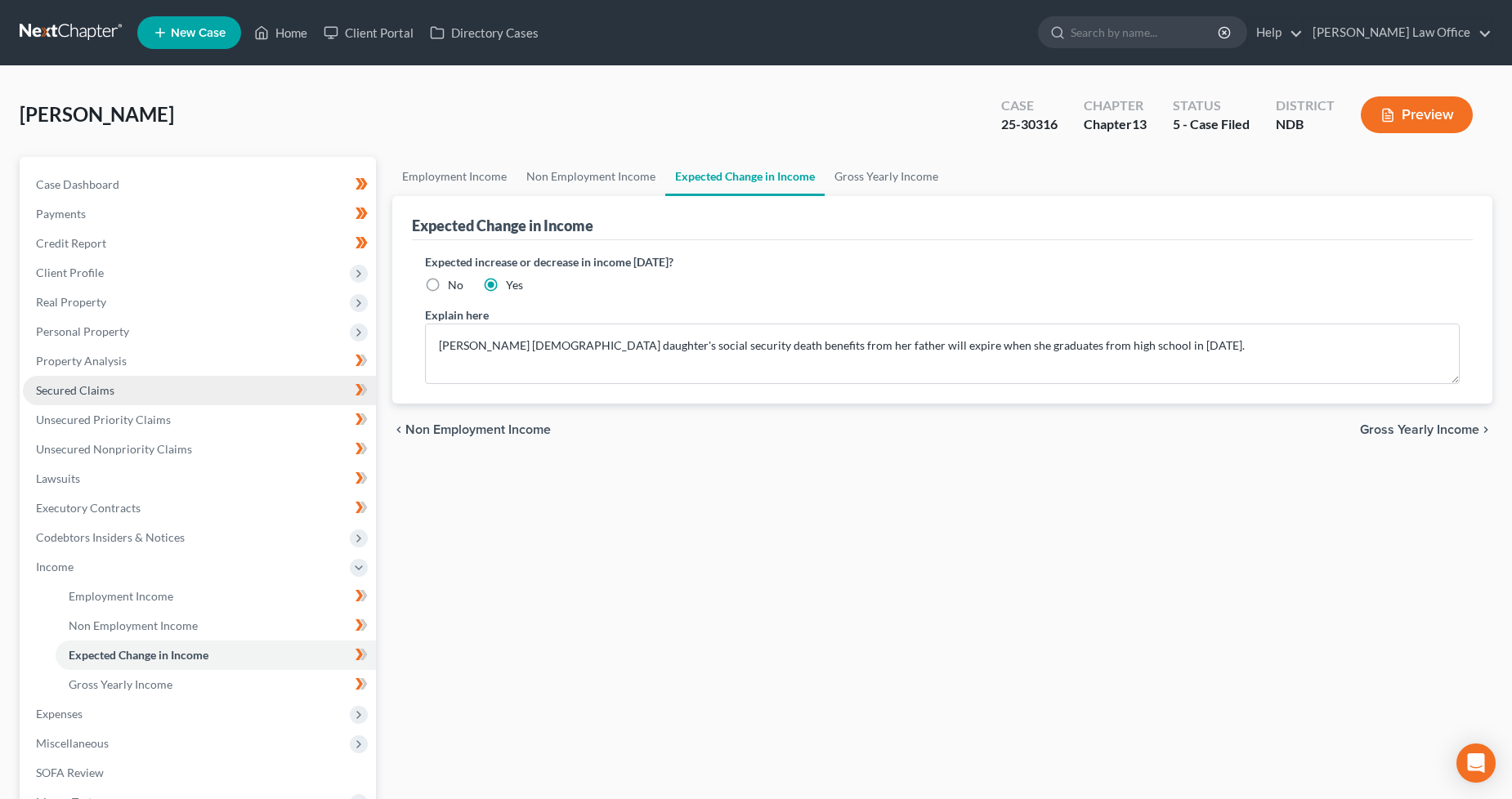
click at [93, 383] on span "Secured Claims" at bounding box center [76, 390] width 78 height 14
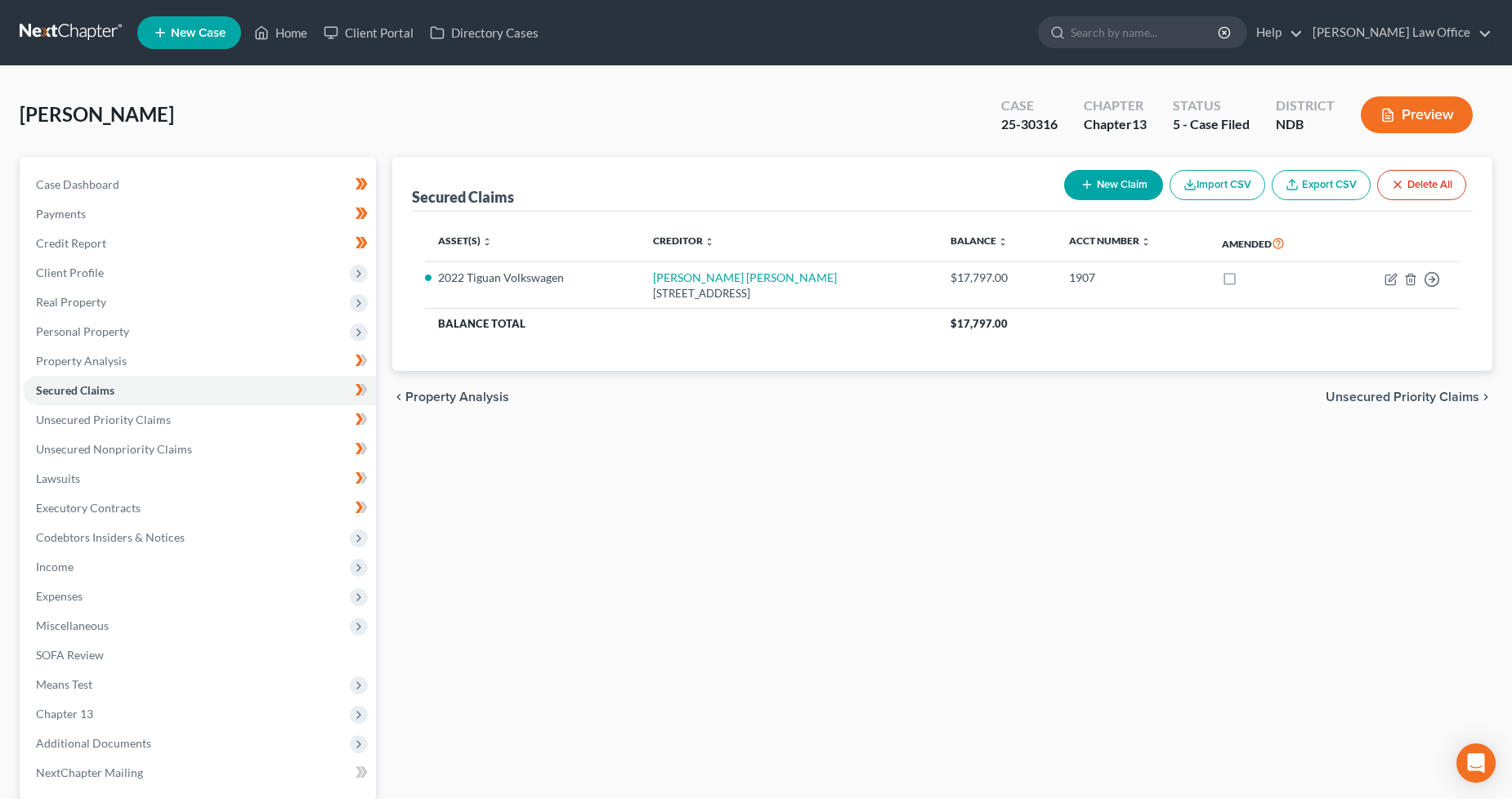
click at [95, 31] on link at bounding box center [72, 32] width 104 height 30
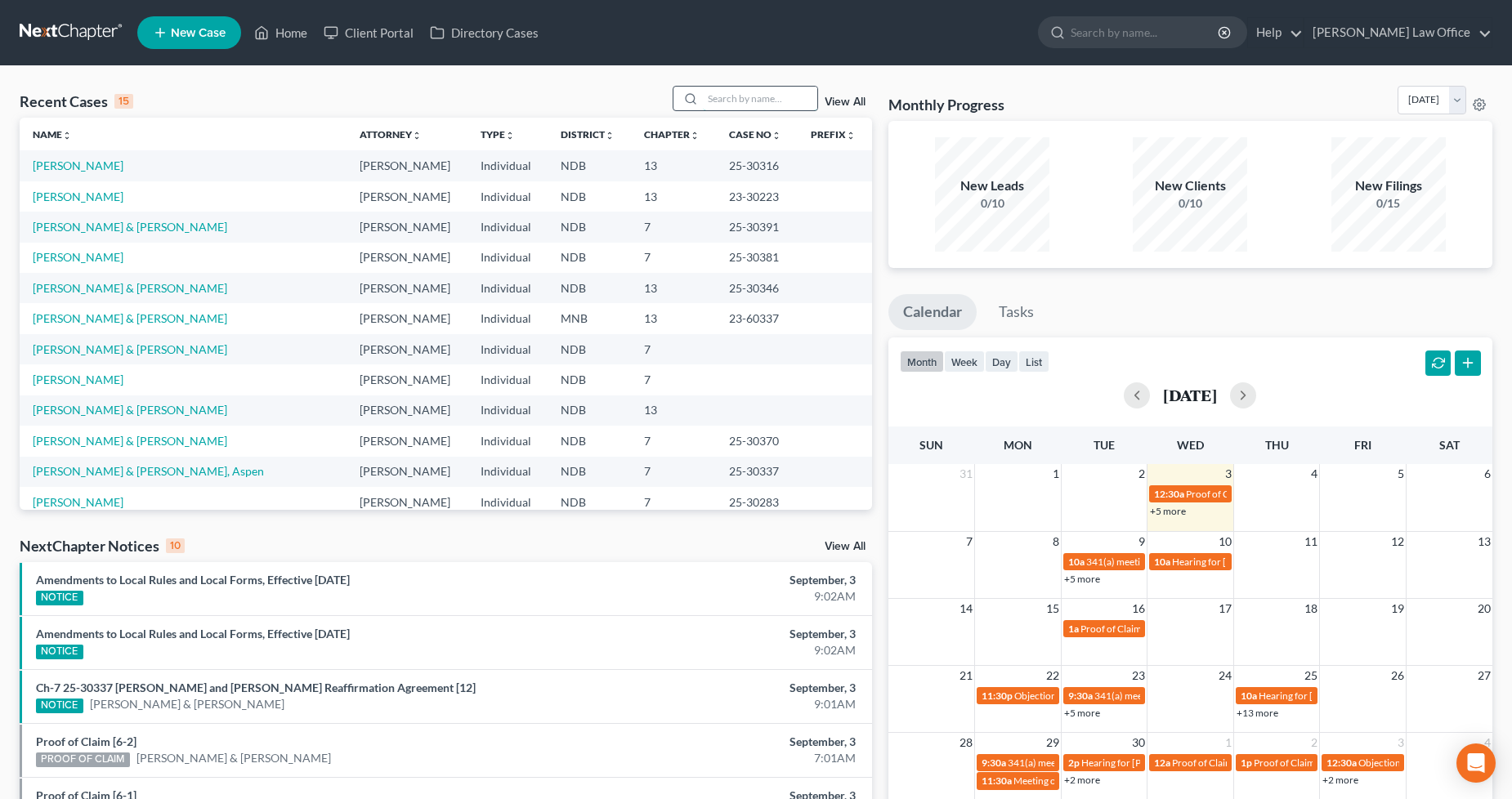
click at [720, 99] on input "search" at bounding box center [761, 98] width 115 height 24
click at [115, 290] on link "[PERSON_NAME] & [PERSON_NAME]" at bounding box center [130, 288] width 195 height 14
select select "6"
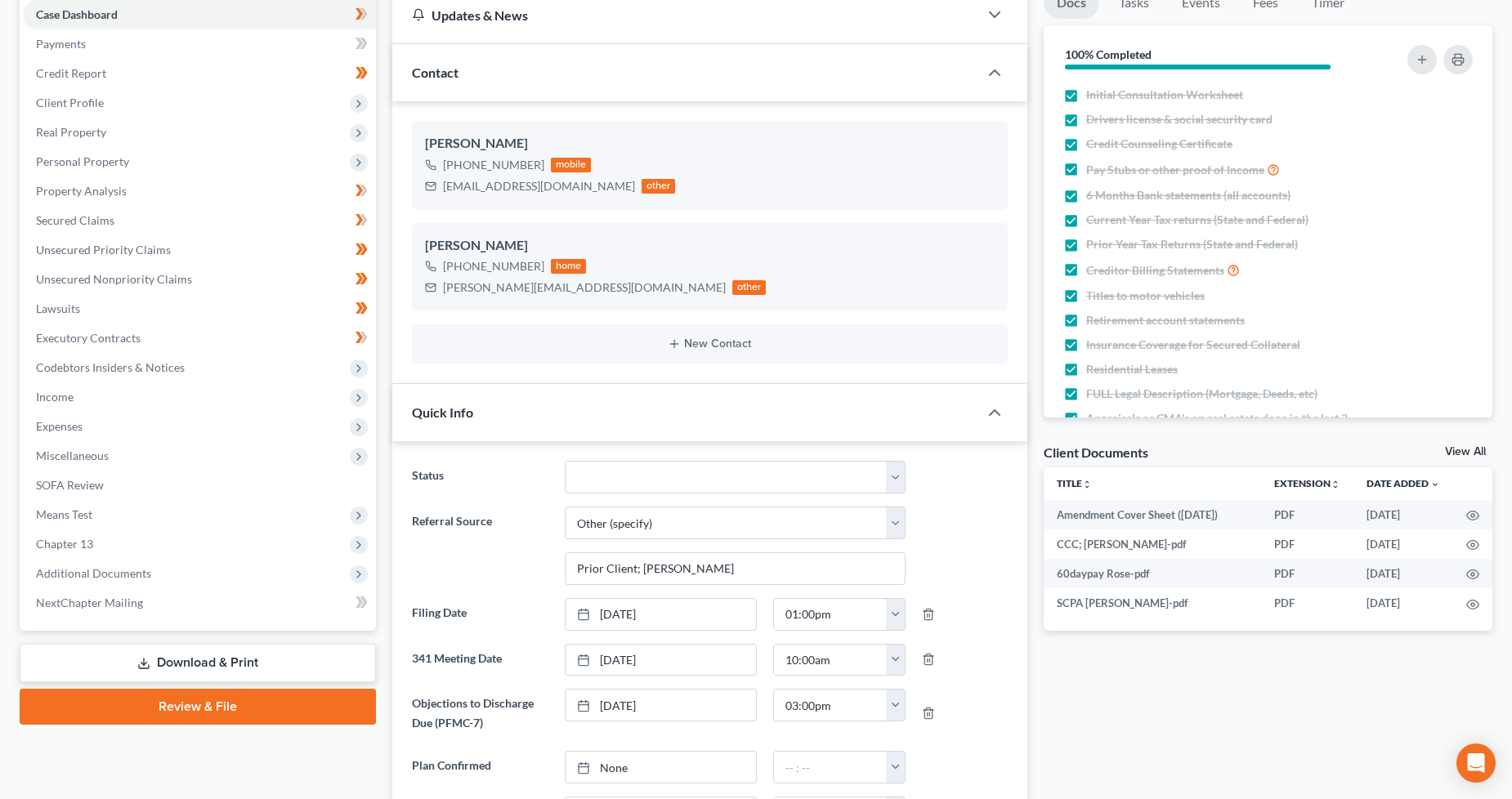
scroll to position [454, 0]
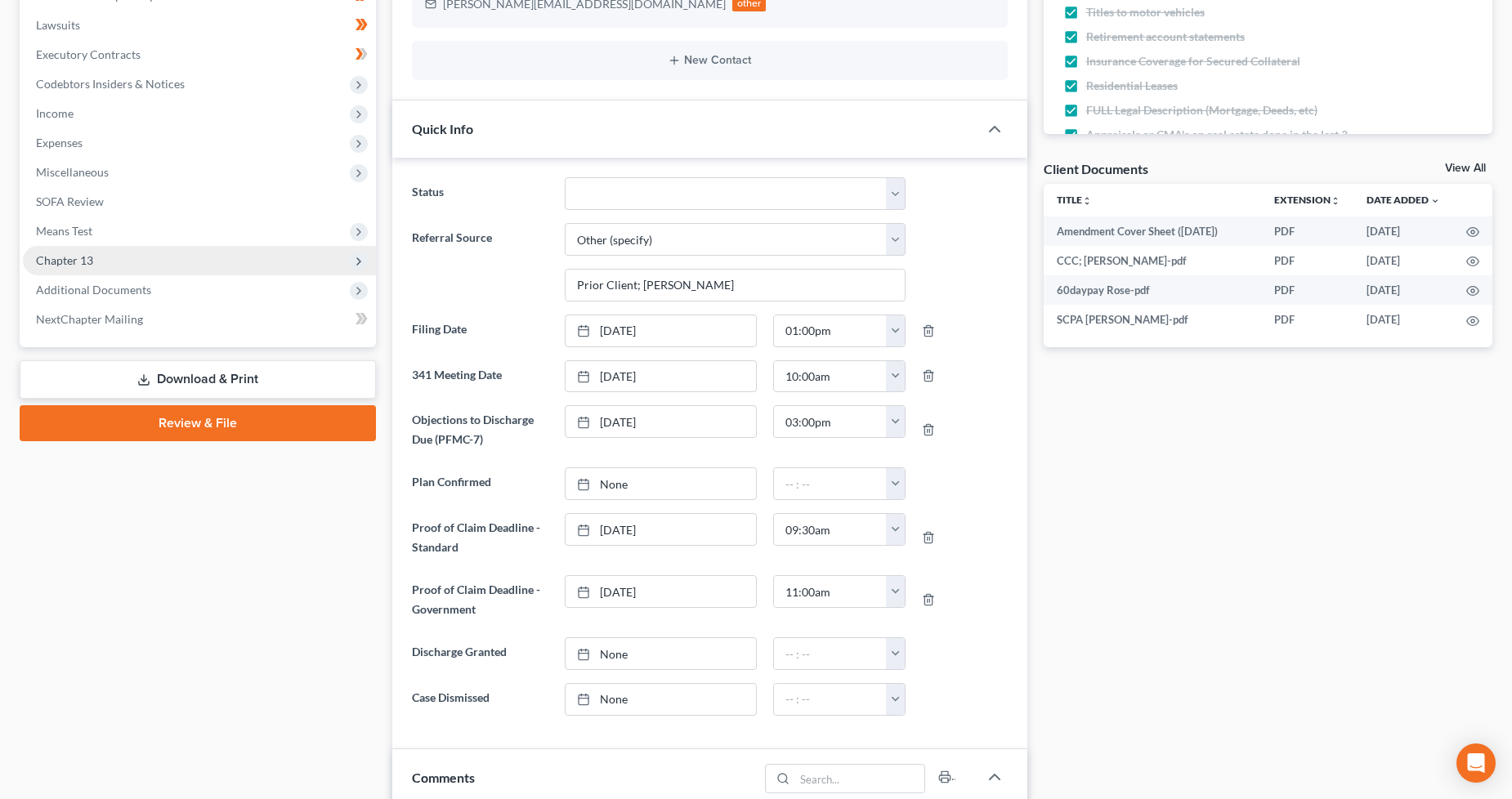
click at [154, 272] on span "Chapter 13" at bounding box center [199, 260] width 353 height 30
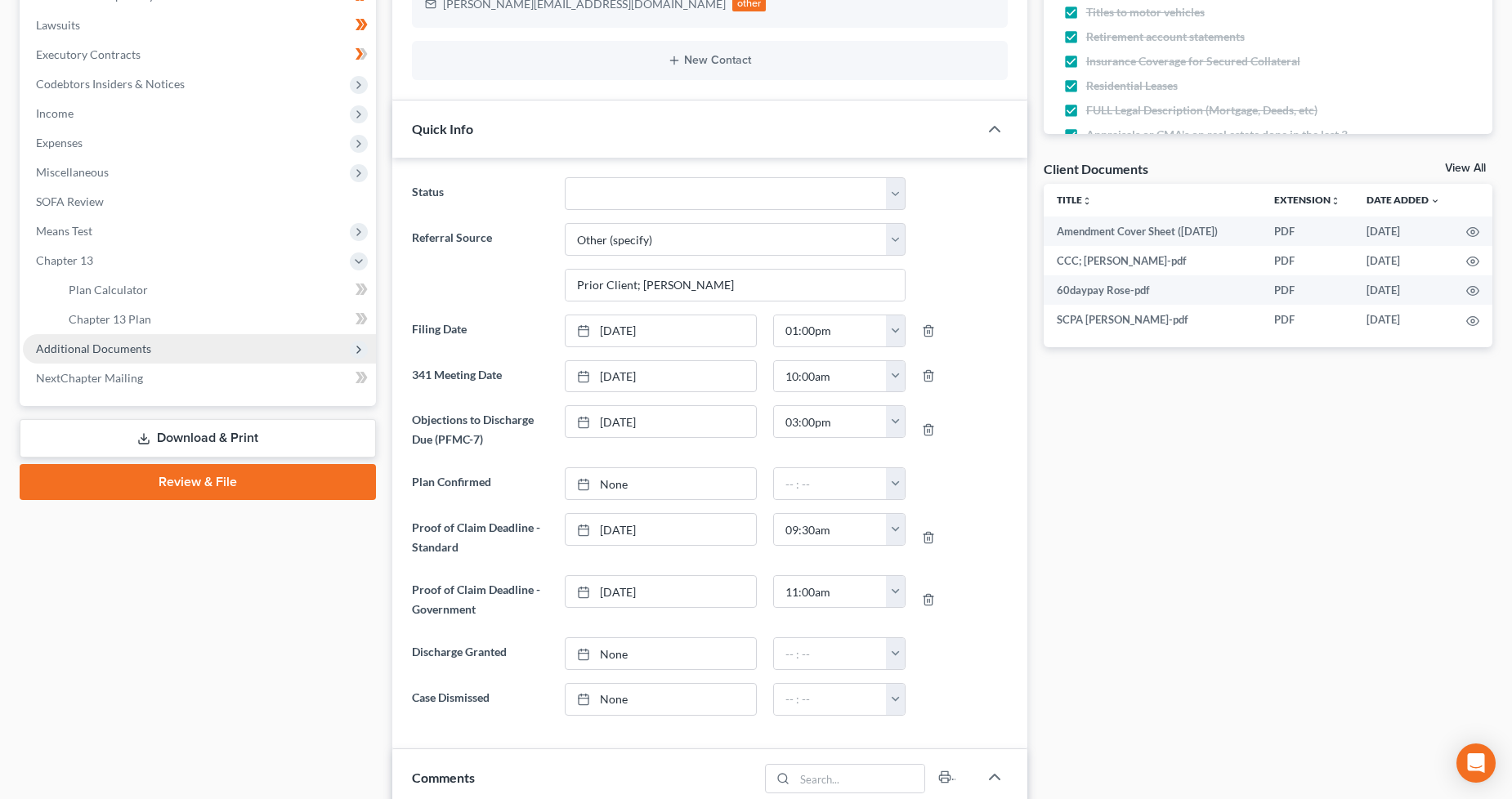
click at [117, 353] on span "Additional Documents" at bounding box center [94, 348] width 116 height 14
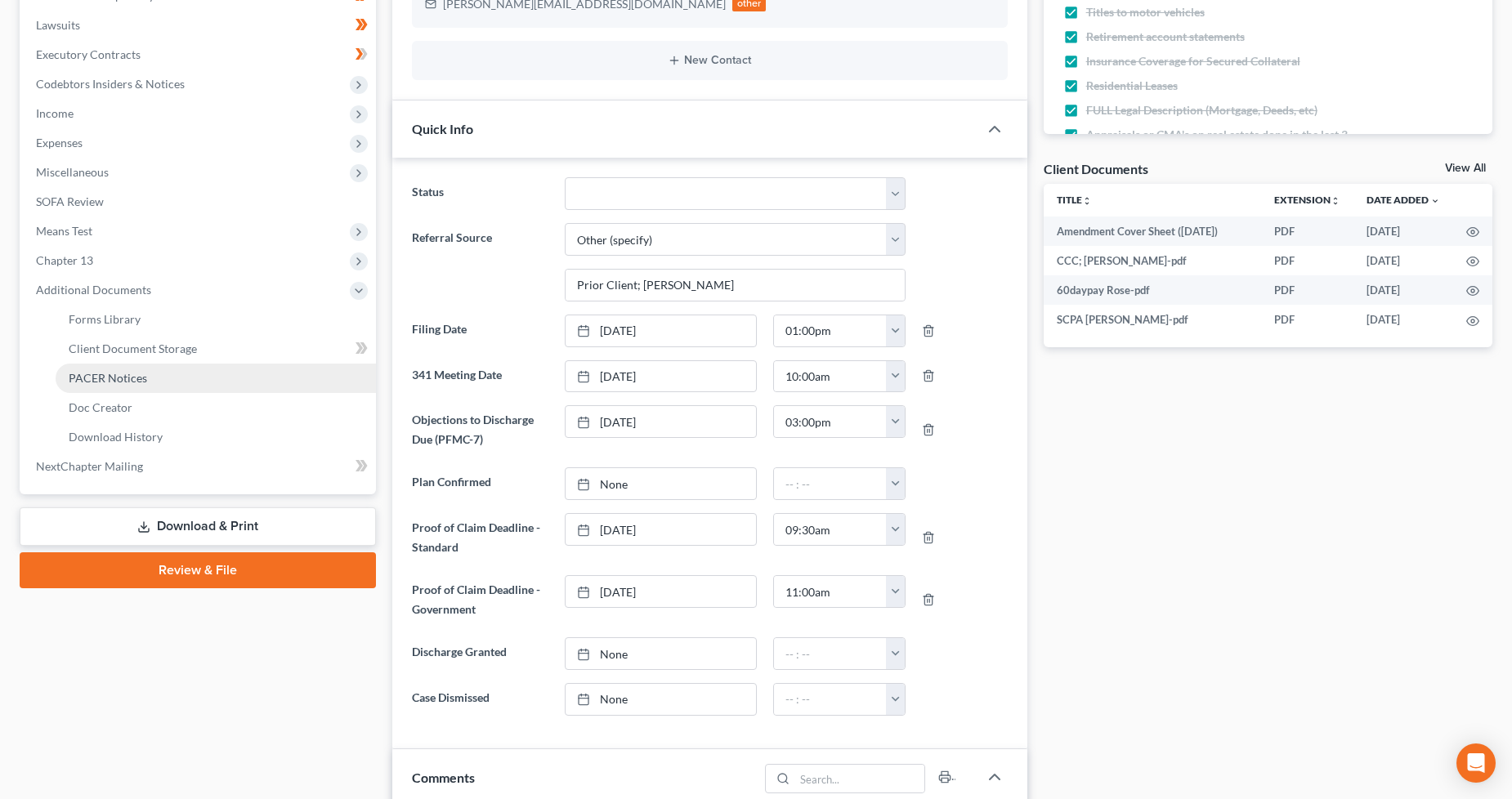
drag, startPoint x: 140, startPoint y: 378, endPoint x: 1116, endPoint y: 386, distance: 976.0
click at [141, 378] on span "PACER Notices" at bounding box center [108, 378] width 78 height 14
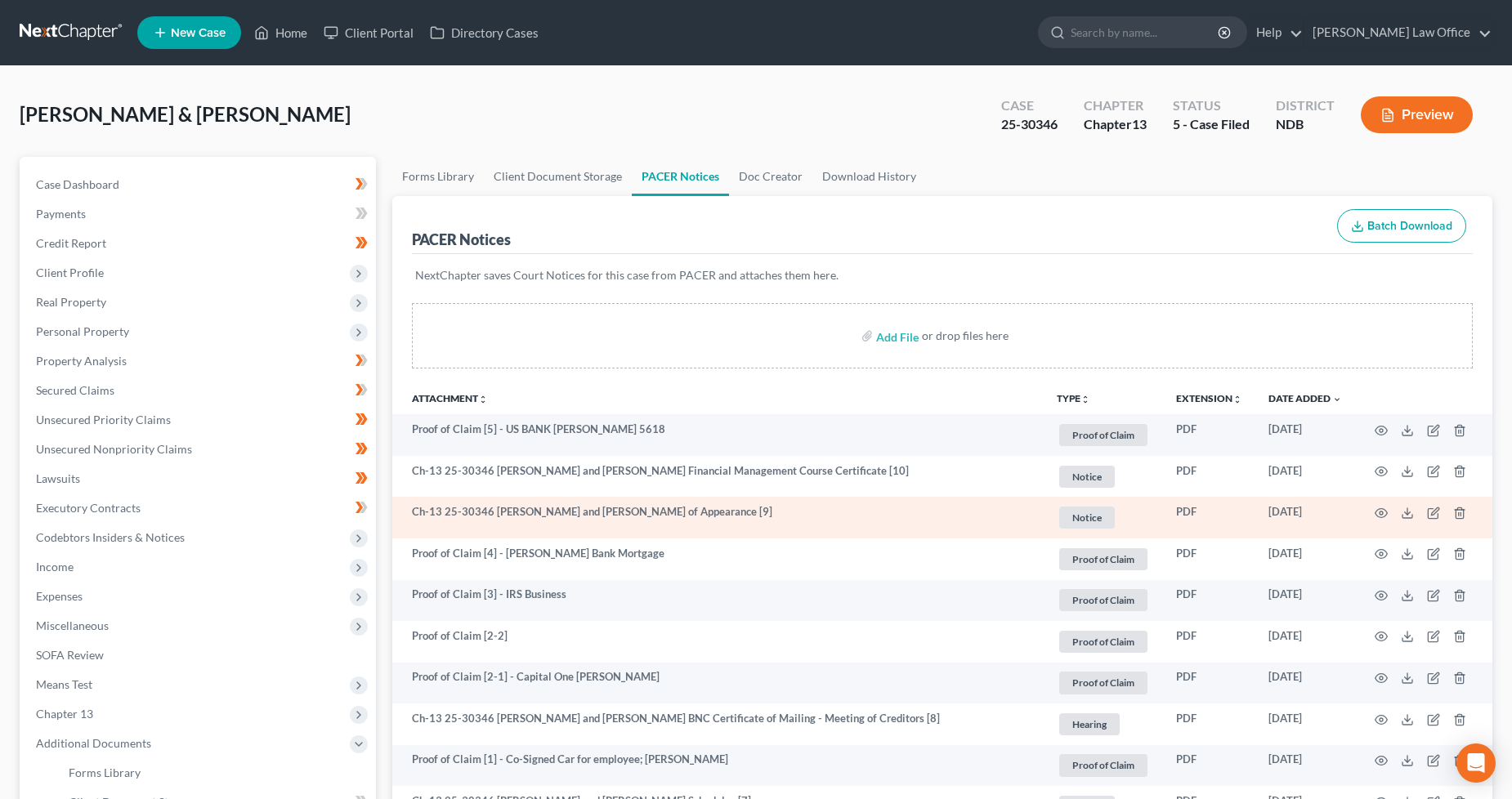
scroll to position [91, 0]
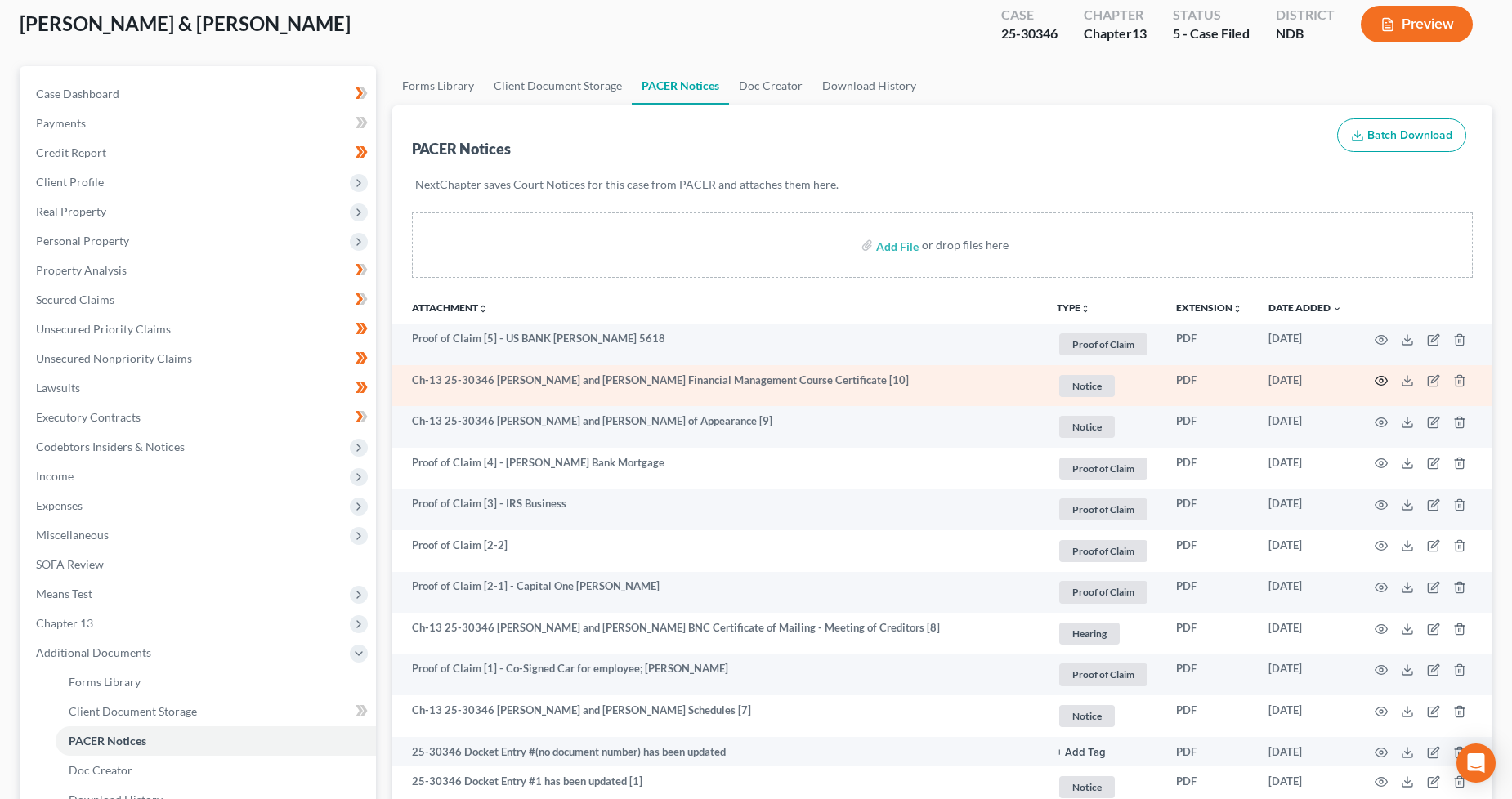
click at [1380, 382] on icon "button" at bounding box center [1382, 381] width 13 height 13
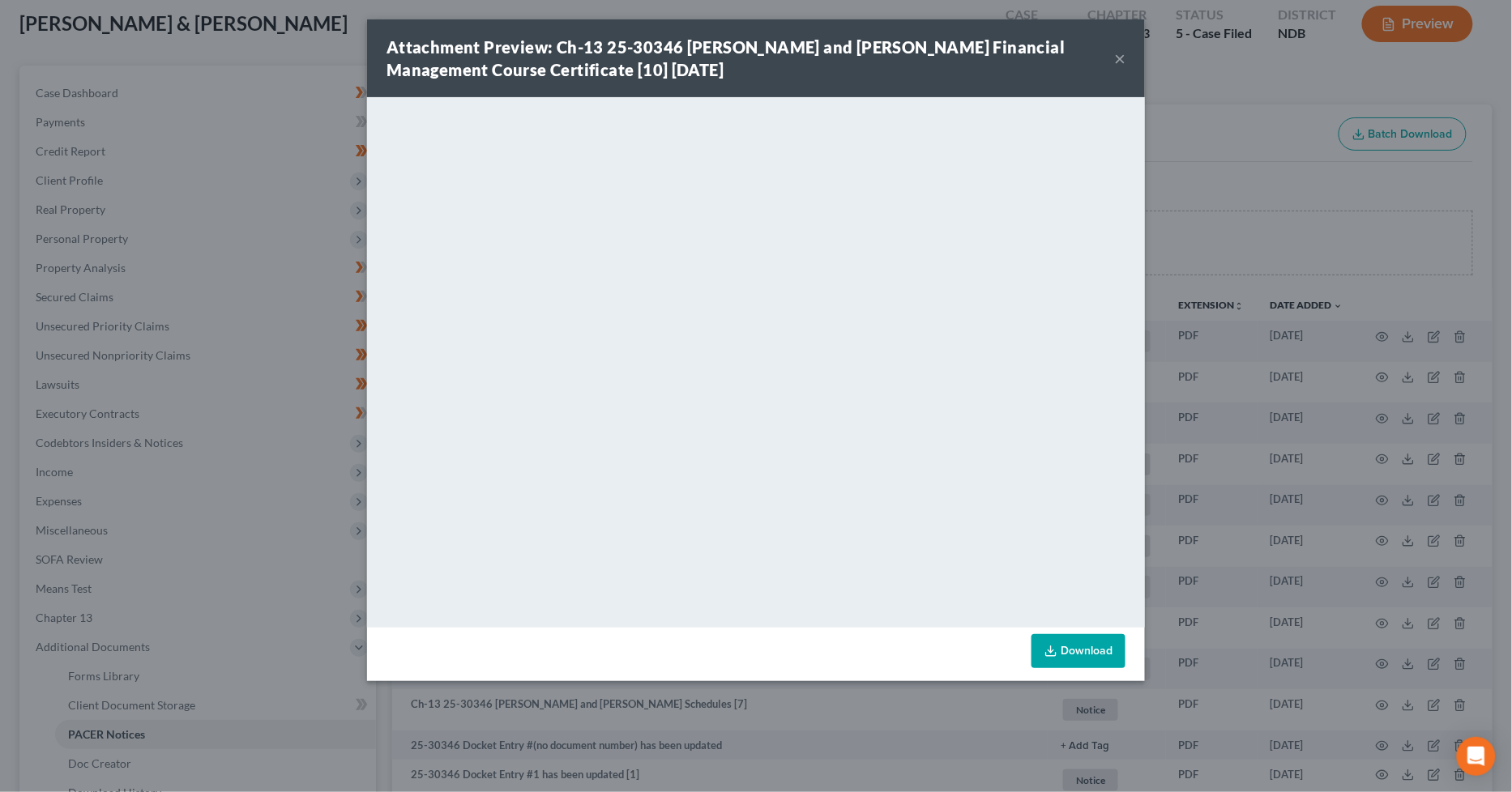
click at [1120, 59] on button "×" at bounding box center [1120, 58] width 11 height 20
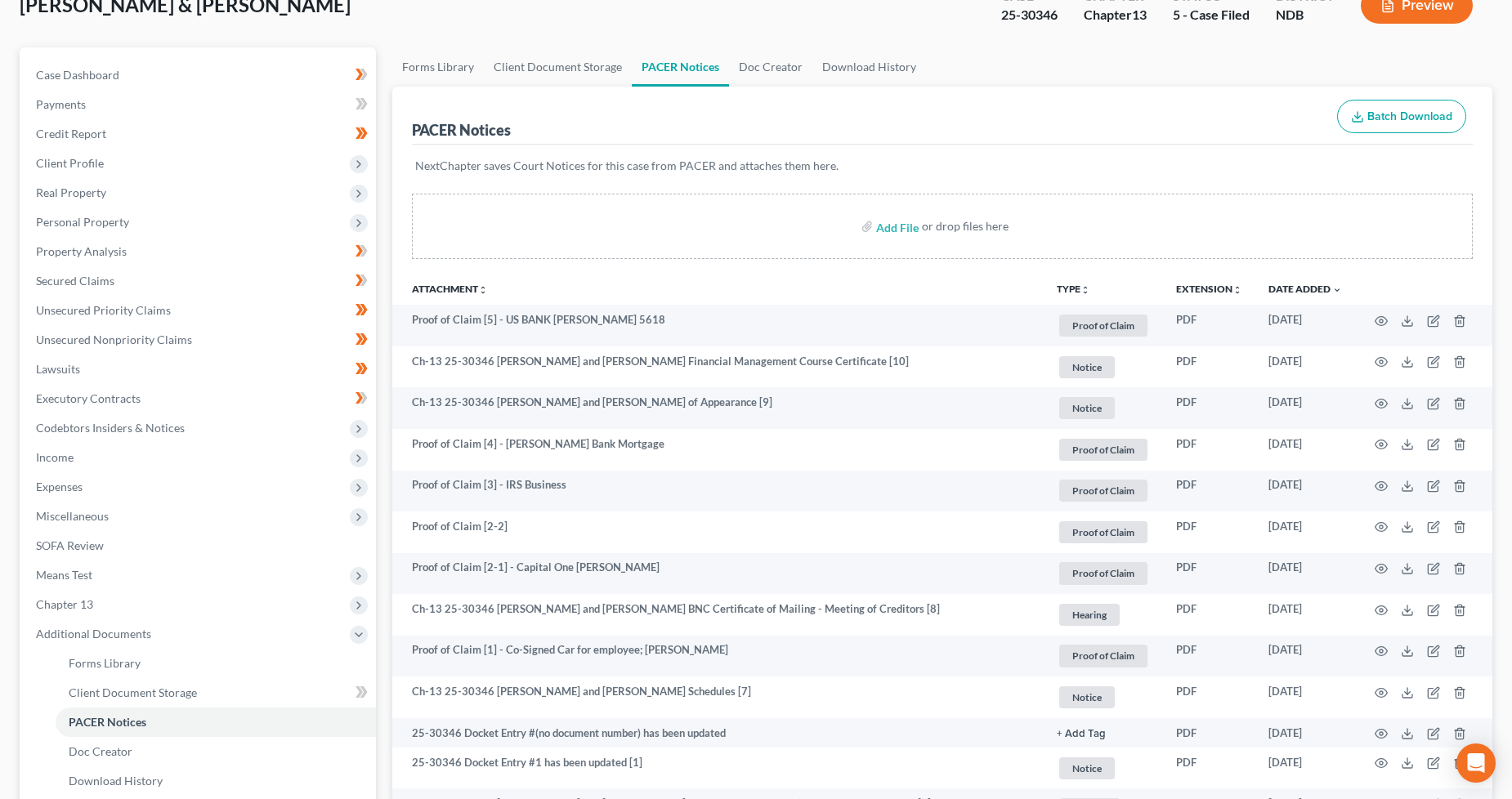
scroll to position [0, 0]
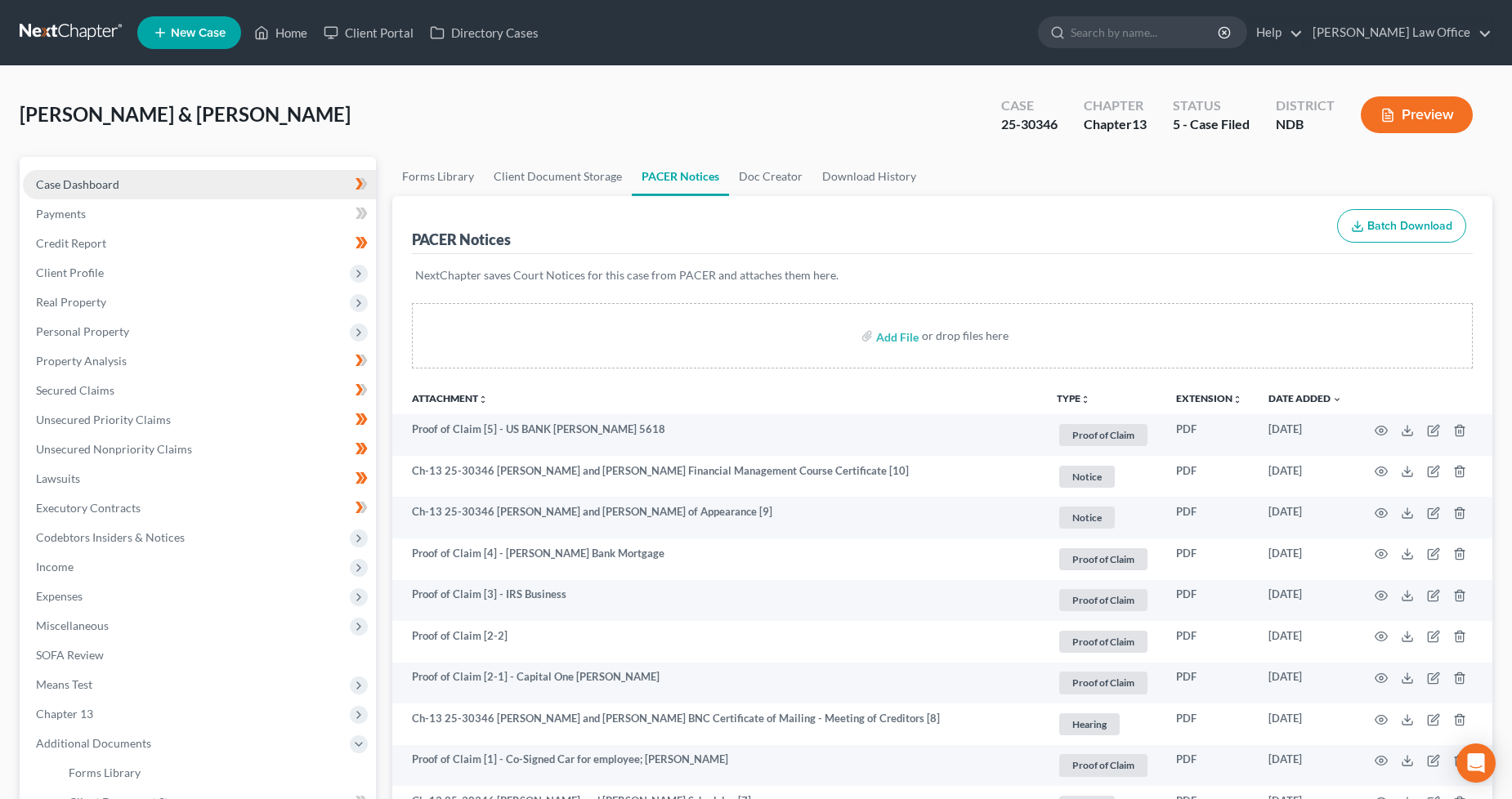
click at [138, 184] on link "Case Dashboard" at bounding box center [199, 184] width 353 height 30
select select "8"
select select "6"
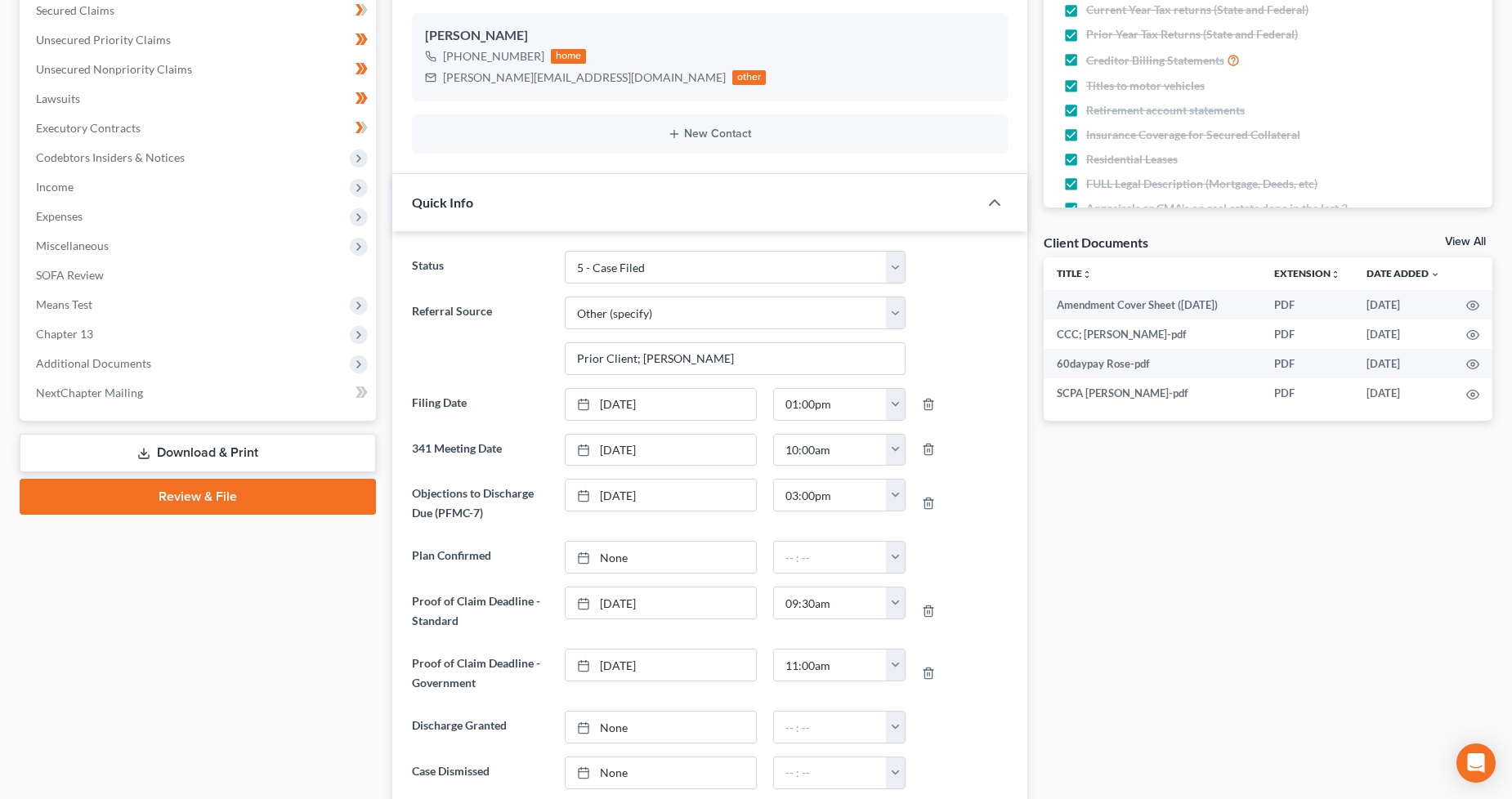
scroll to position [545, 0]
